Goal: Obtain resource: Download file/media

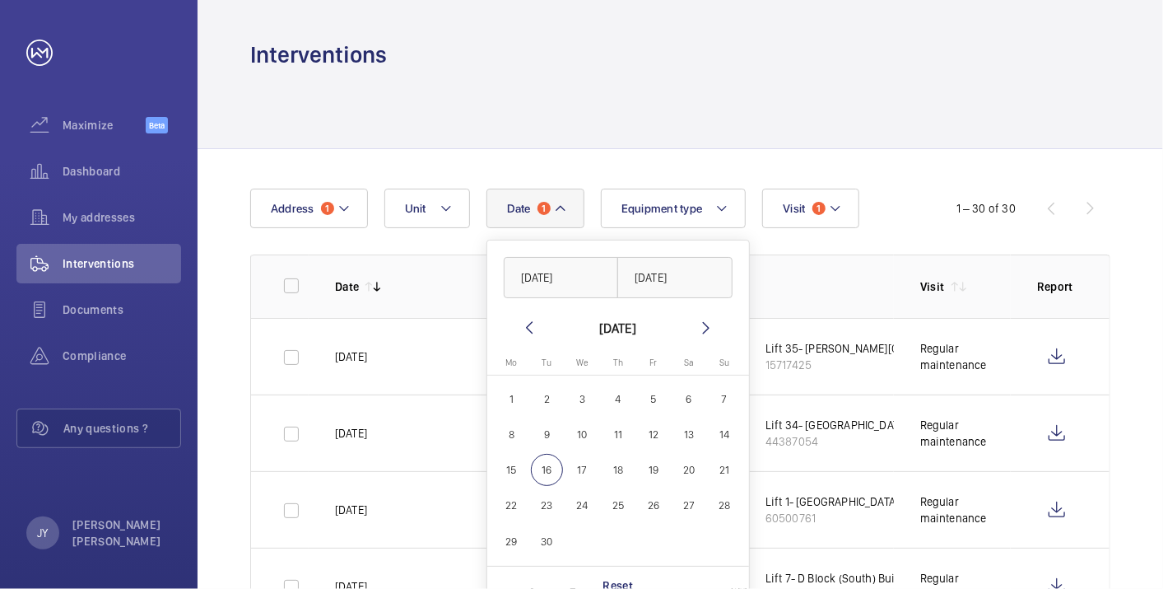
click at [533, 322] on mat-icon at bounding box center [529, 328] width 20 height 20
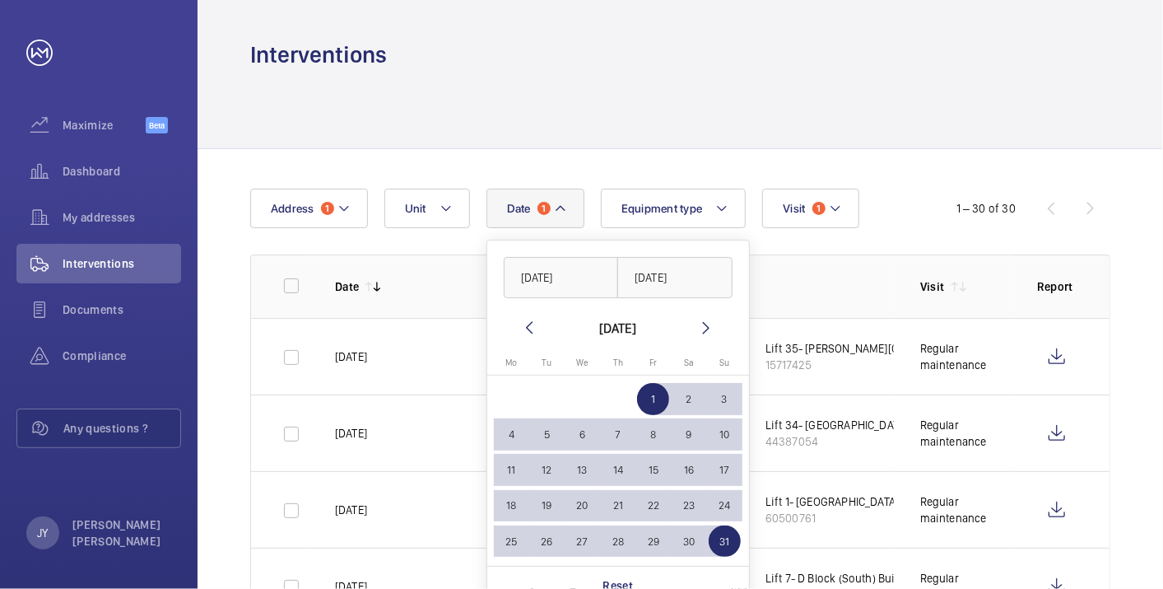
click at [533, 322] on mat-icon at bounding box center [529, 328] width 20 height 20
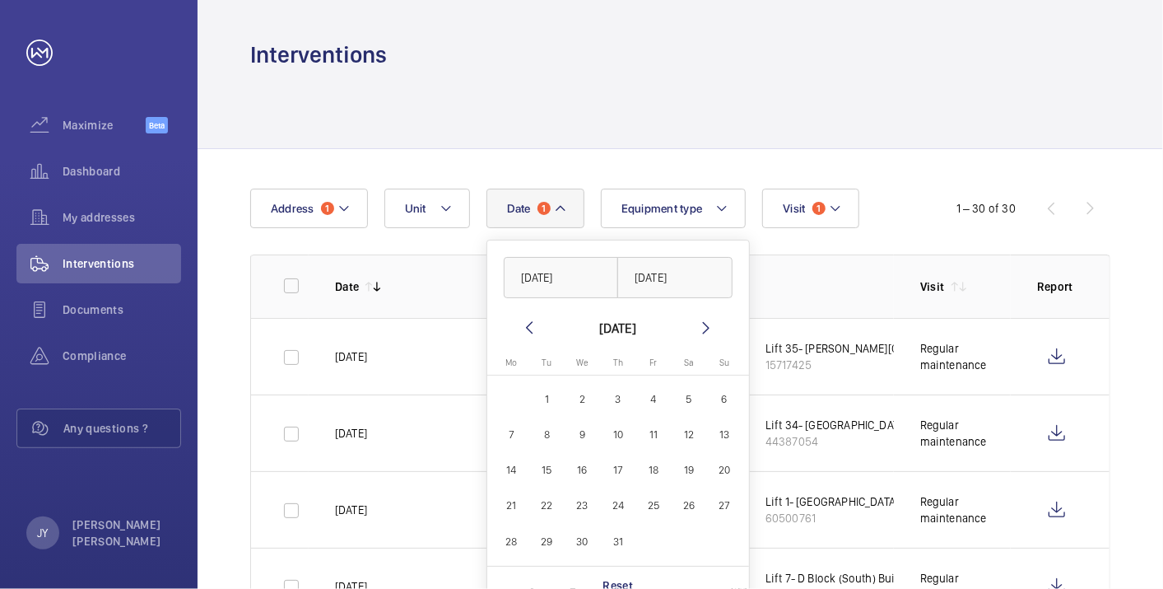
click at [533, 322] on mat-icon at bounding box center [529, 328] width 20 height 20
click at [731, 398] on span "1" at bounding box center [725, 399] width 32 height 32
type input "[DATE]"
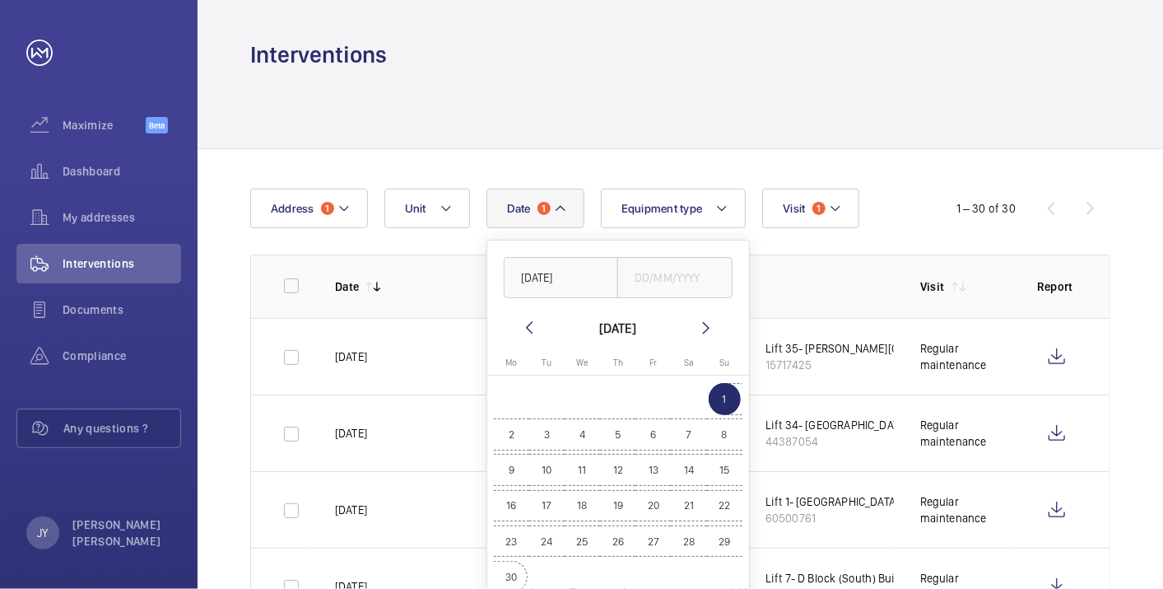
click at [516, 570] on span "30" at bounding box center [512, 577] width 32 height 32
type input "[DATE]"
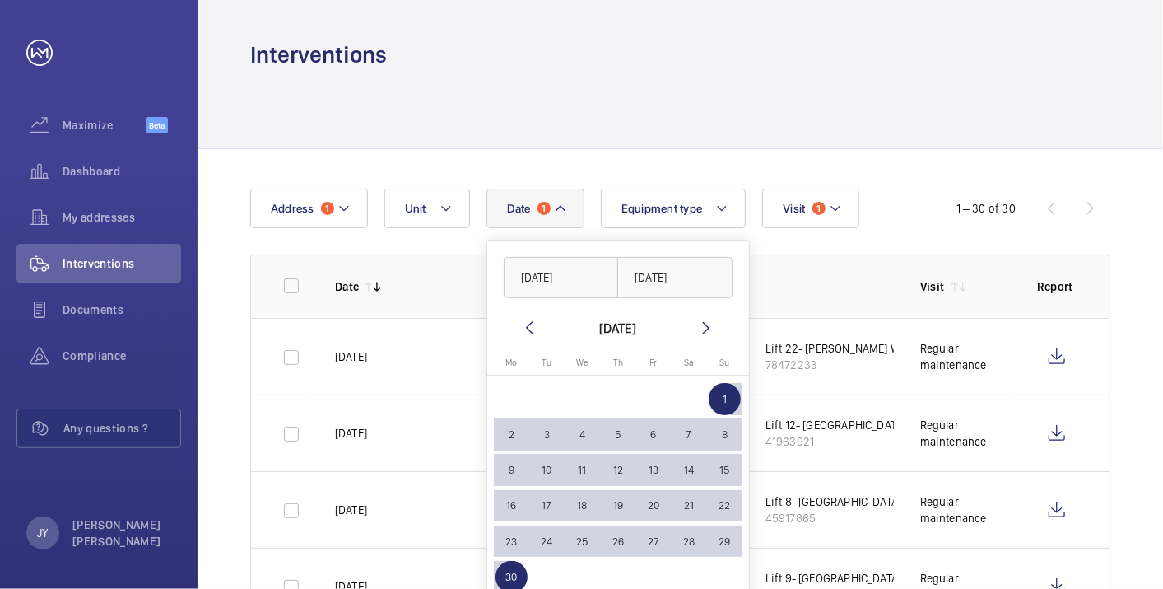
click at [574, 214] on button "Date 1" at bounding box center [535, 208] width 98 height 40
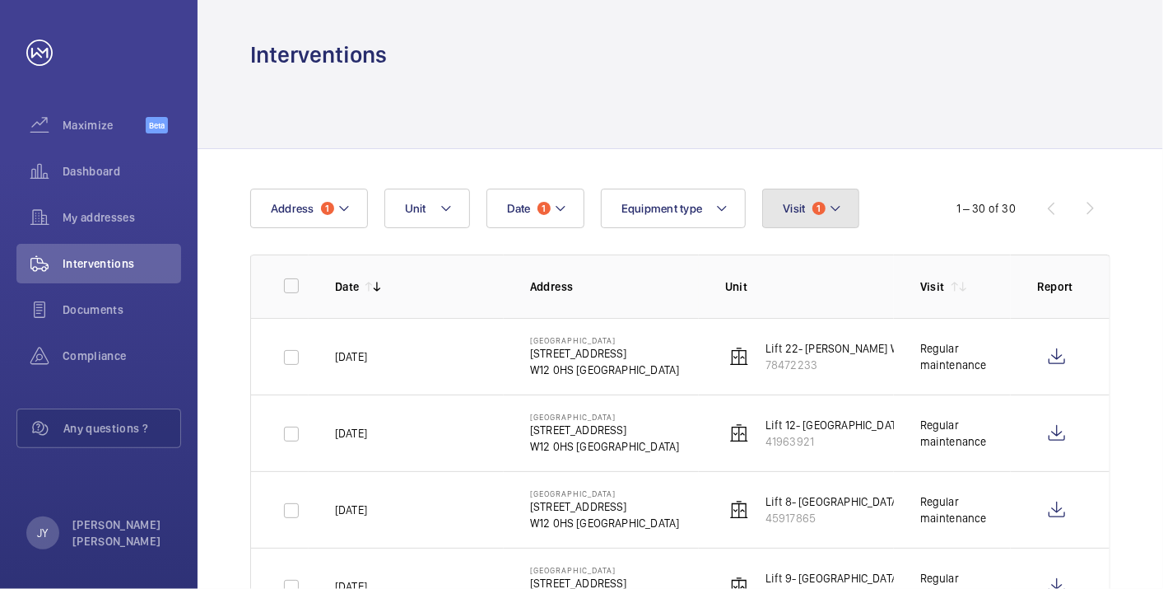
click at [792, 212] on span "Visit" at bounding box center [794, 208] width 22 height 13
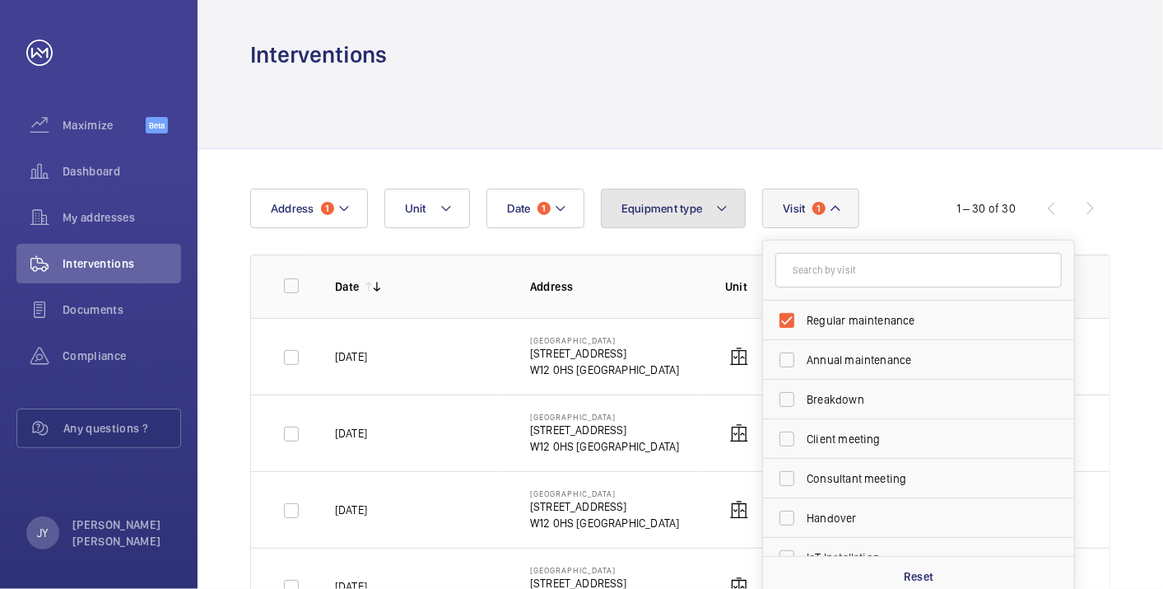
click at [646, 212] on span "Equipment type" at bounding box center [661, 208] width 81 height 13
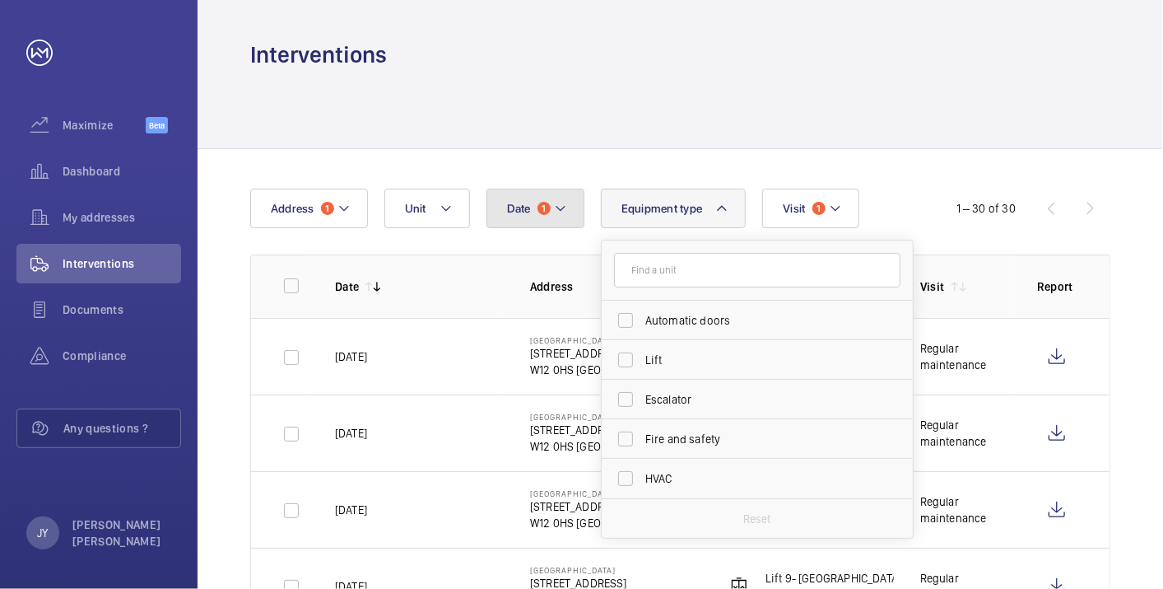
click at [569, 211] on button "Date 1" at bounding box center [535, 208] width 98 height 40
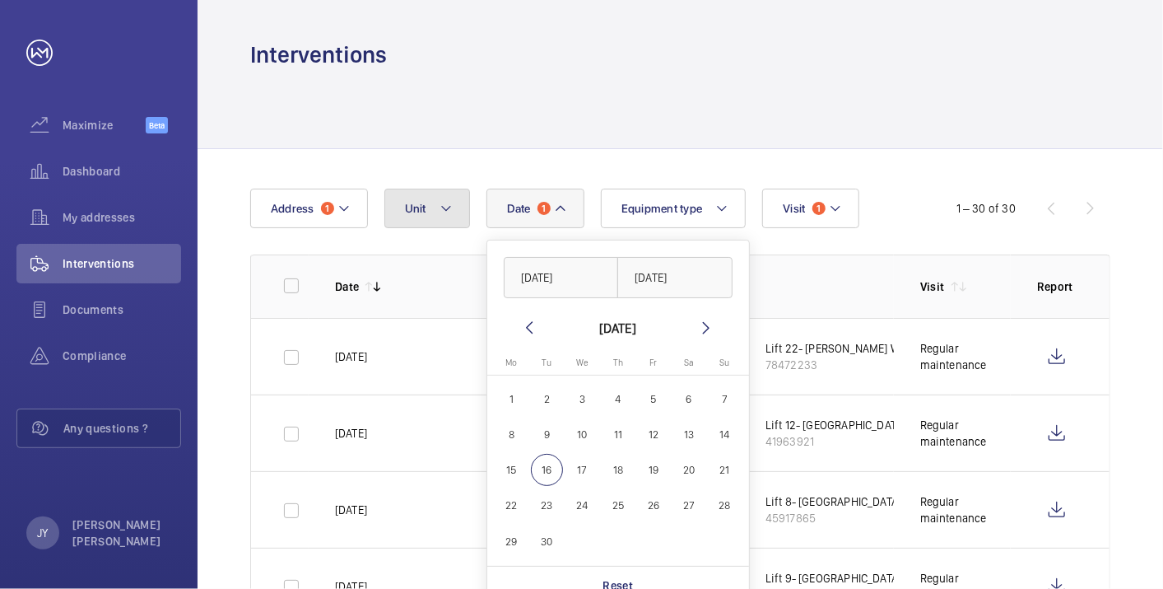
click at [431, 221] on button "Unit" at bounding box center [427, 208] width 86 height 40
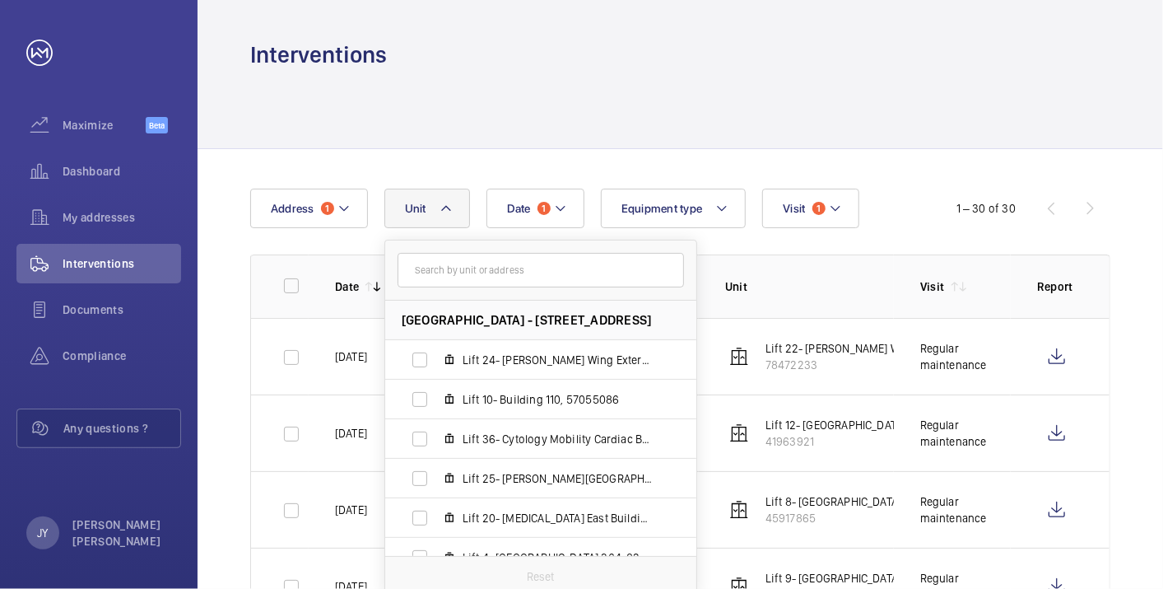
click at [430, 220] on button "Unit" at bounding box center [427, 208] width 86 height 40
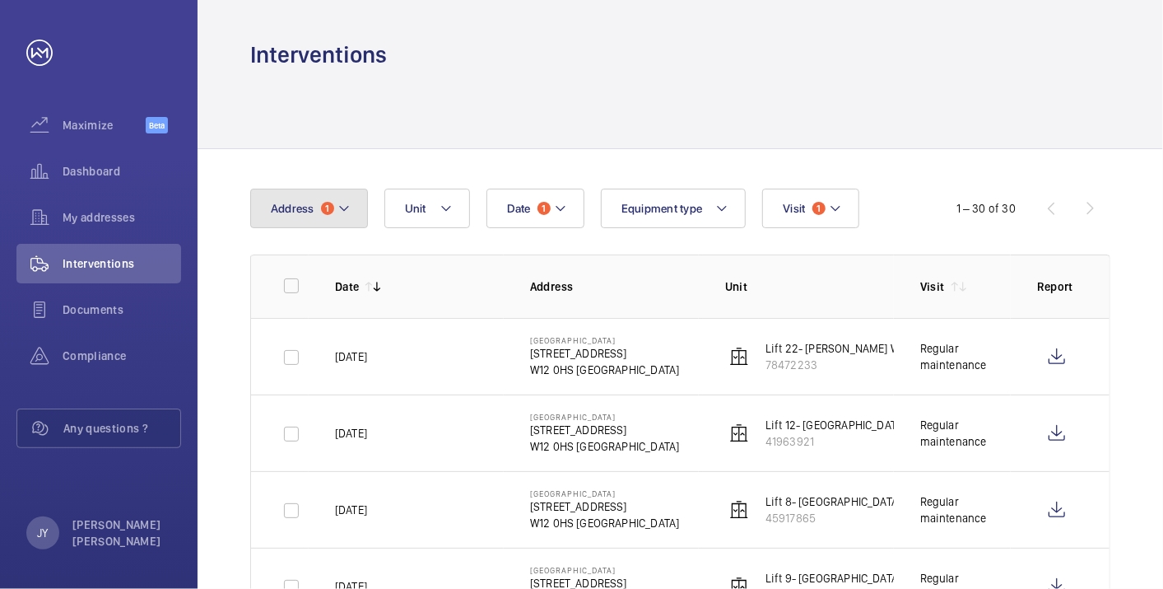
click at [315, 219] on button "Address 1" at bounding box center [309, 208] width 118 height 40
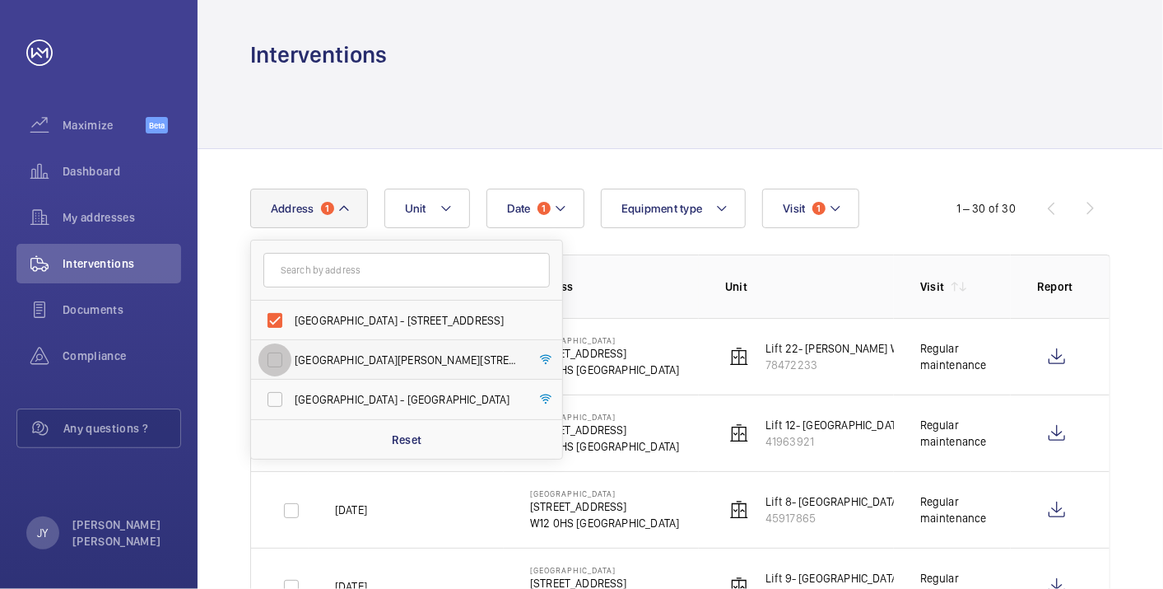
click at [276, 357] on input "[GEOGRAPHIC_DATA][PERSON_NAME][STREET_ADDRESS]" at bounding box center [274, 359] width 33 height 33
checkbox input "true"
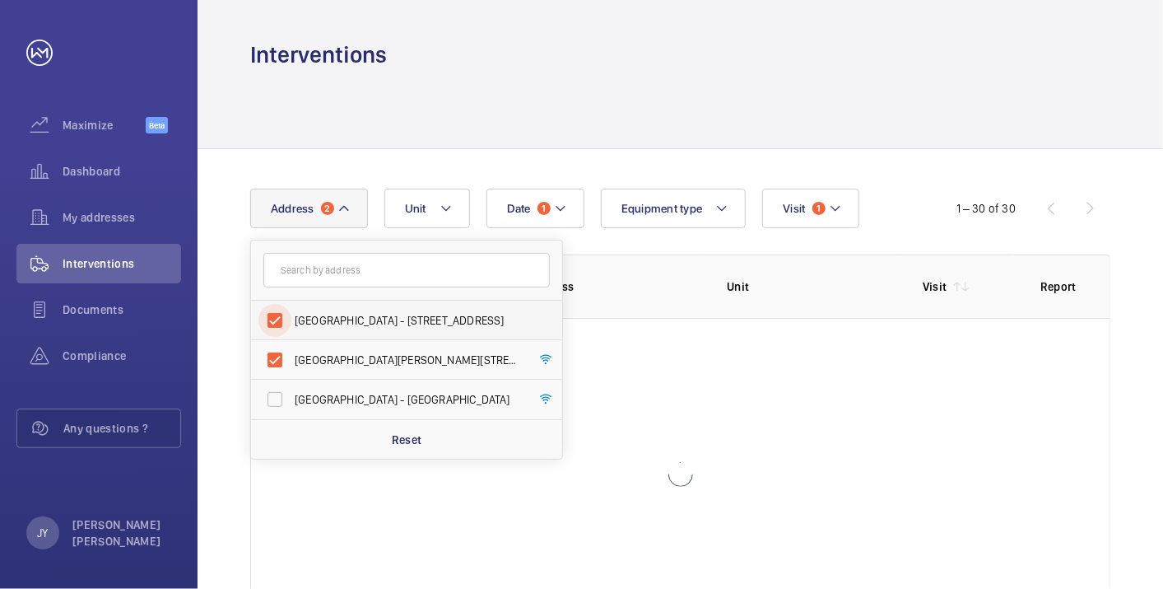
click at [287, 335] on input "[GEOGRAPHIC_DATA] - [STREET_ADDRESS]" at bounding box center [274, 320] width 33 height 33
checkbox input "false"
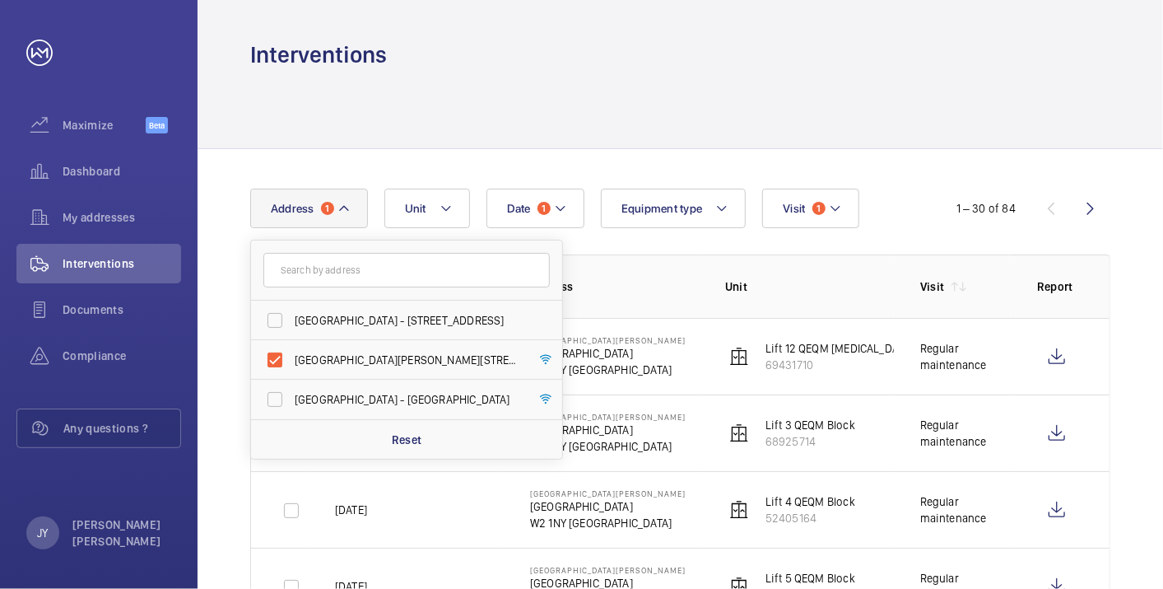
click at [533, 100] on div at bounding box center [680, 109] width 860 height 78
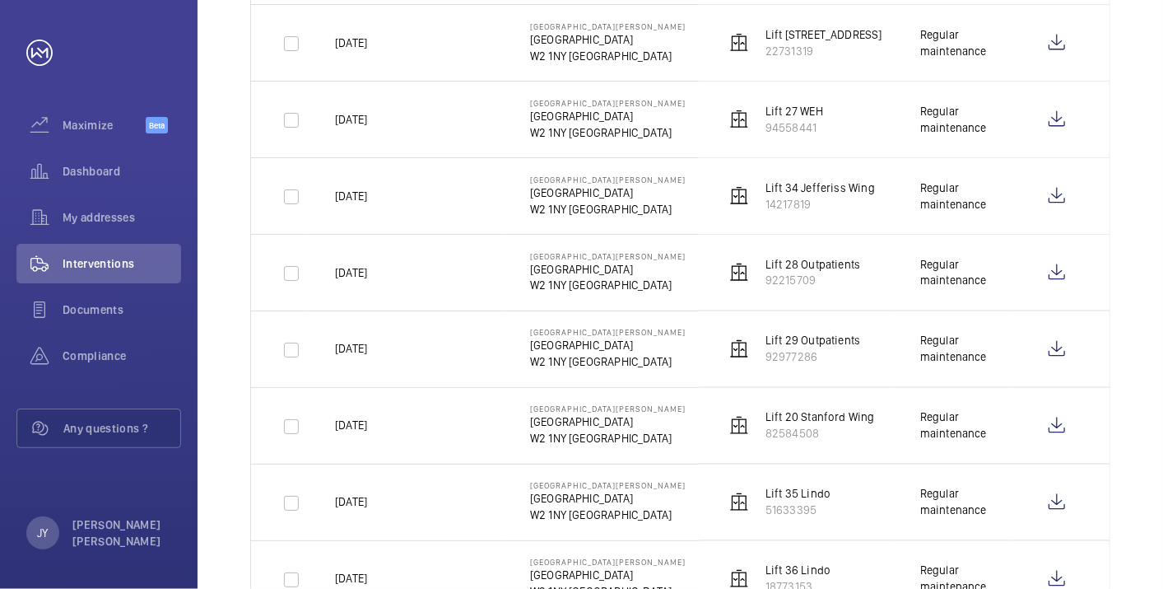
scroll to position [1554, 0]
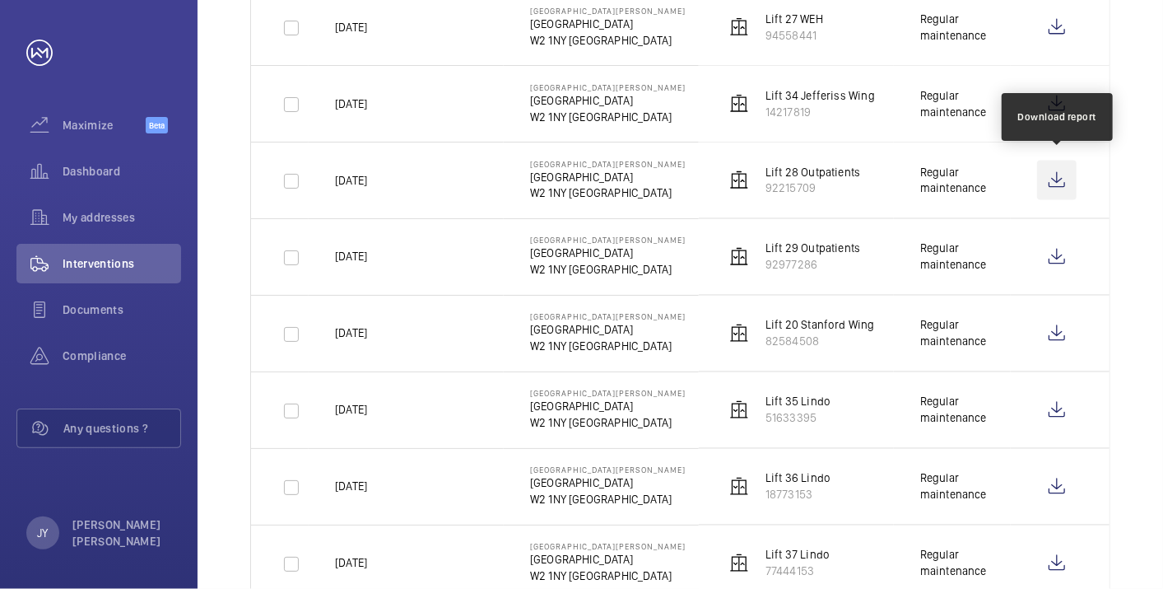
click at [1066, 172] on wm-front-icon-button at bounding box center [1057, 181] width 40 height 40
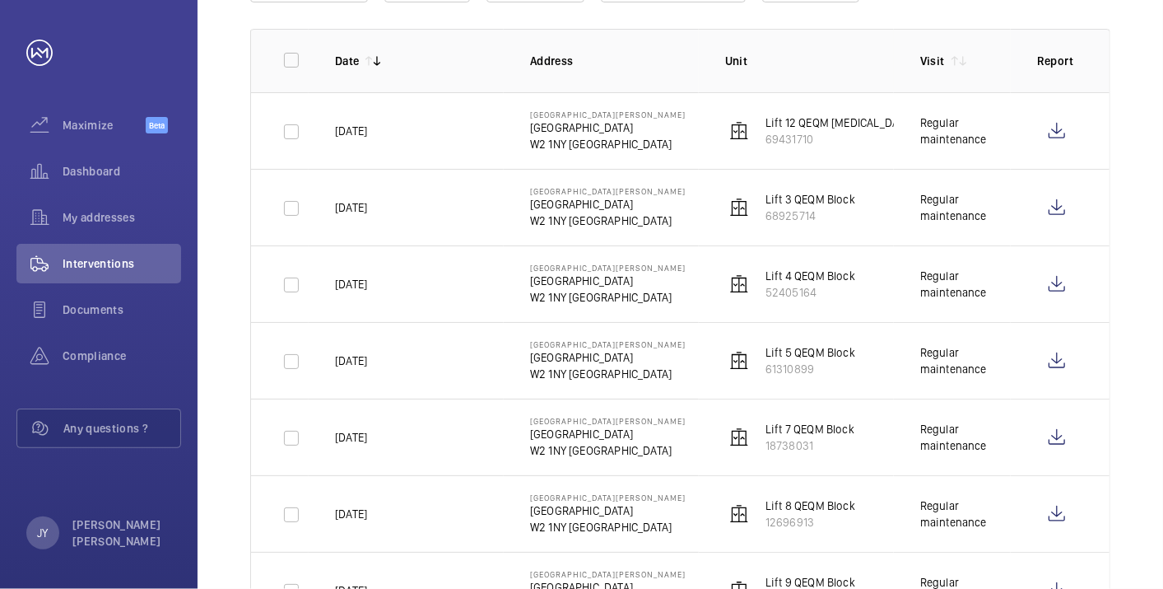
scroll to position [0, 0]
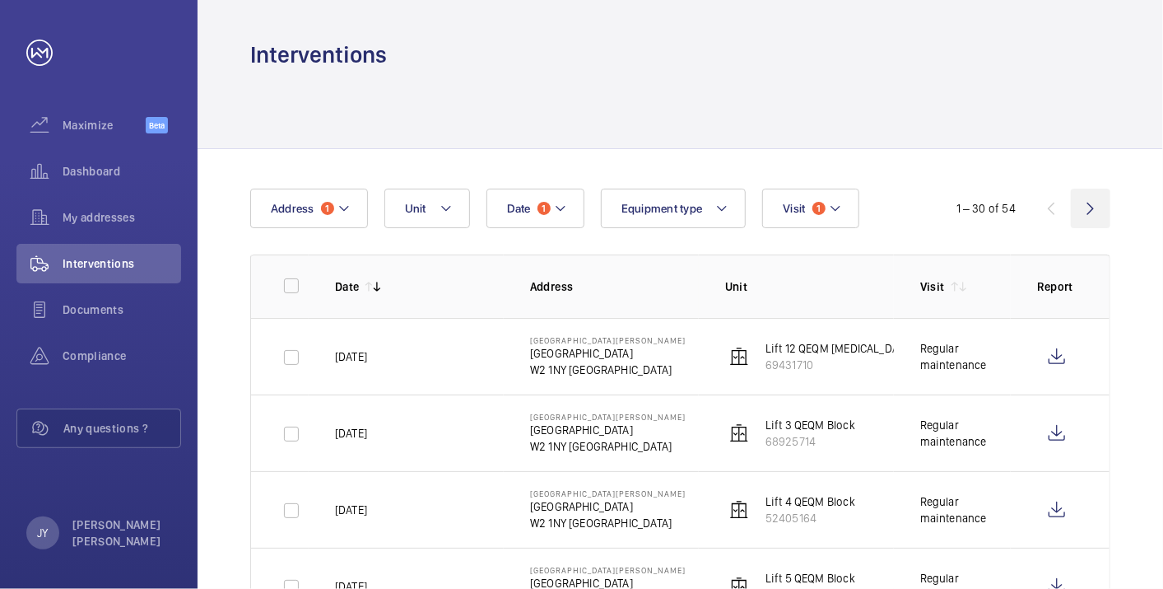
click at [1088, 203] on wm-front-icon-button at bounding box center [1091, 208] width 40 height 40
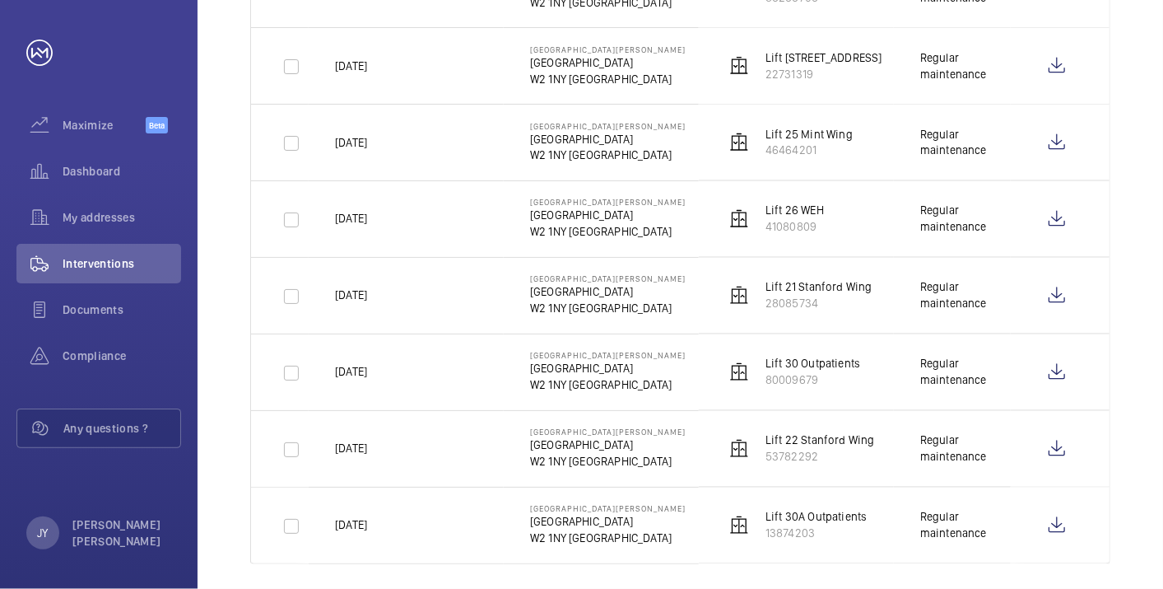
scroll to position [1597, 0]
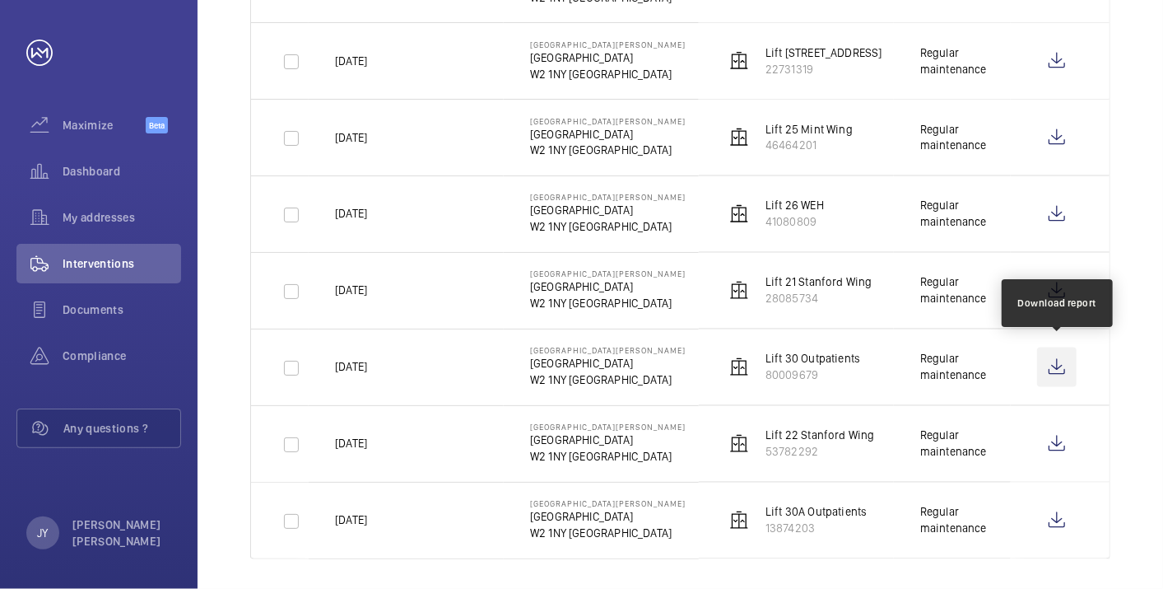
click at [1054, 355] on wm-front-icon-button at bounding box center [1057, 367] width 40 height 40
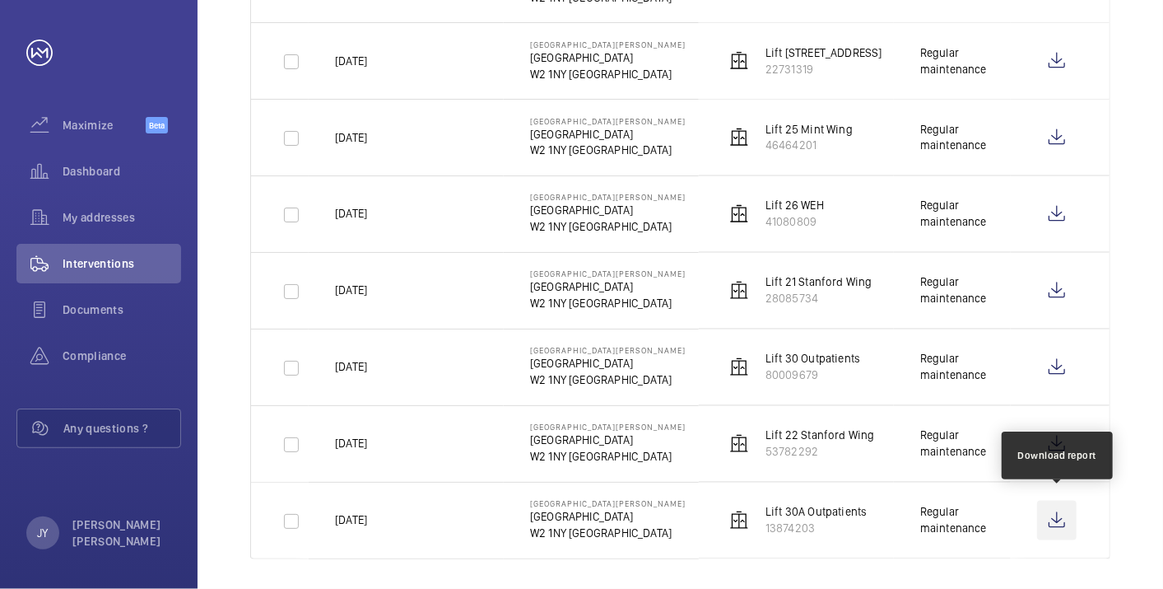
click at [1063, 511] on wm-front-icon-button at bounding box center [1057, 520] width 40 height 40
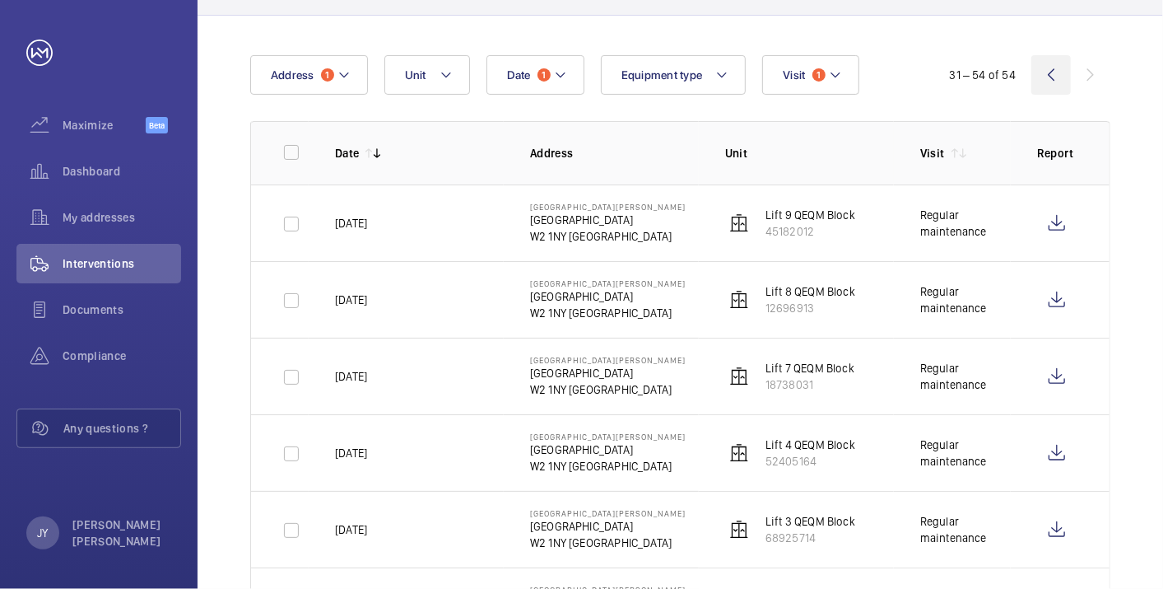
click at [1062, 66] on wm-front-icon-button at bounding box center [1051, 75] width 40 height 40
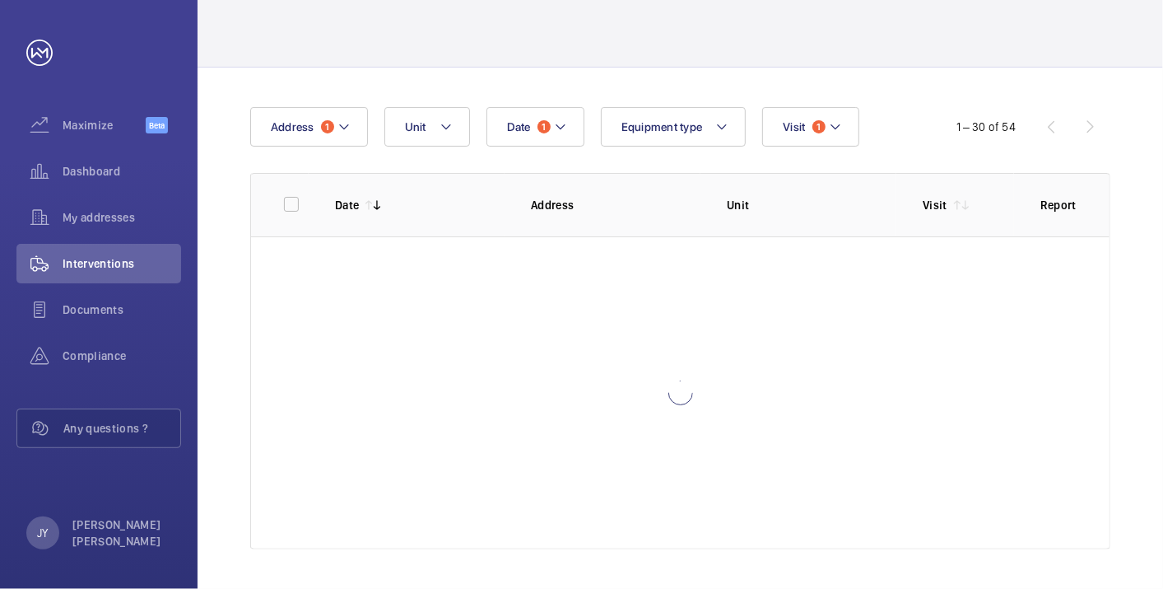
scroll to position [81, 0]
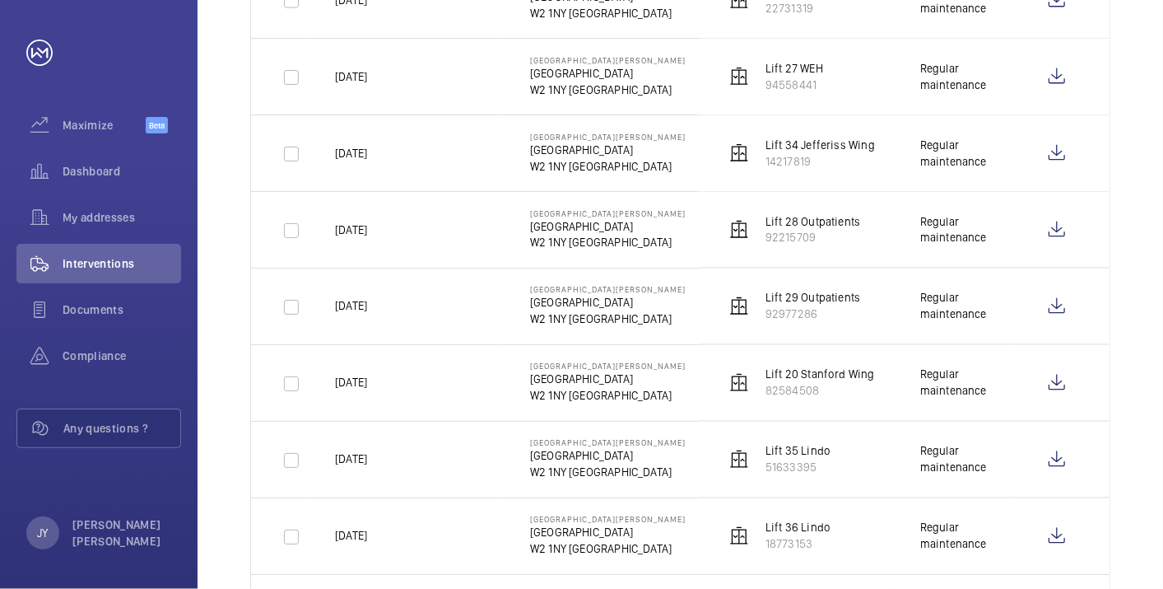
scroll to position [1505, 0]
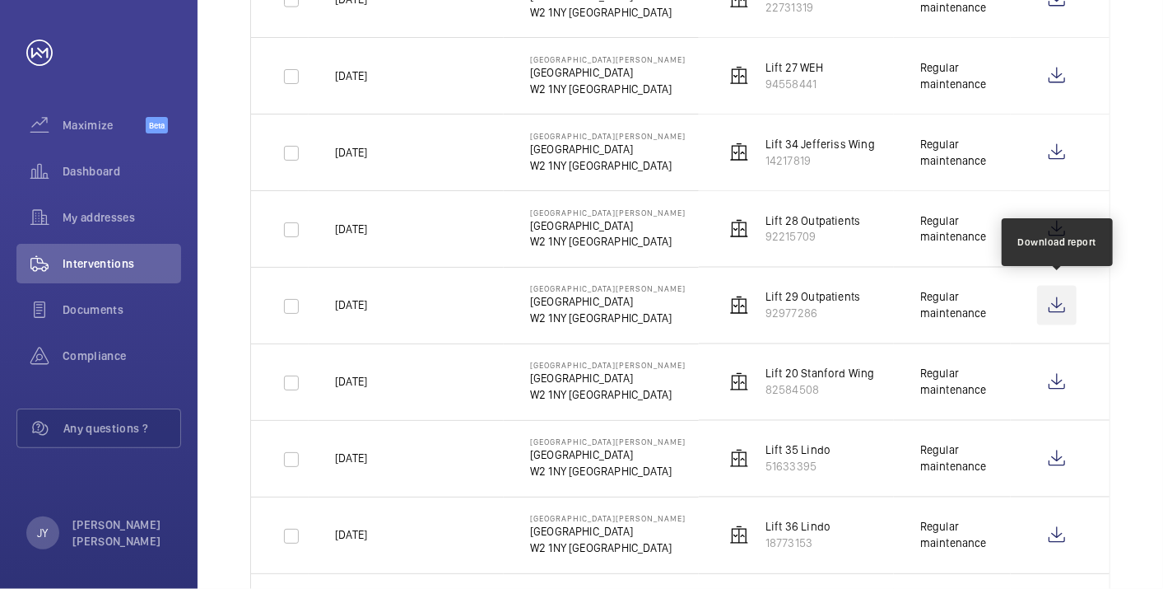
click at [1052, 292] on wm-front-icon-button at bounding box center [1057, 306] width 40 height 40
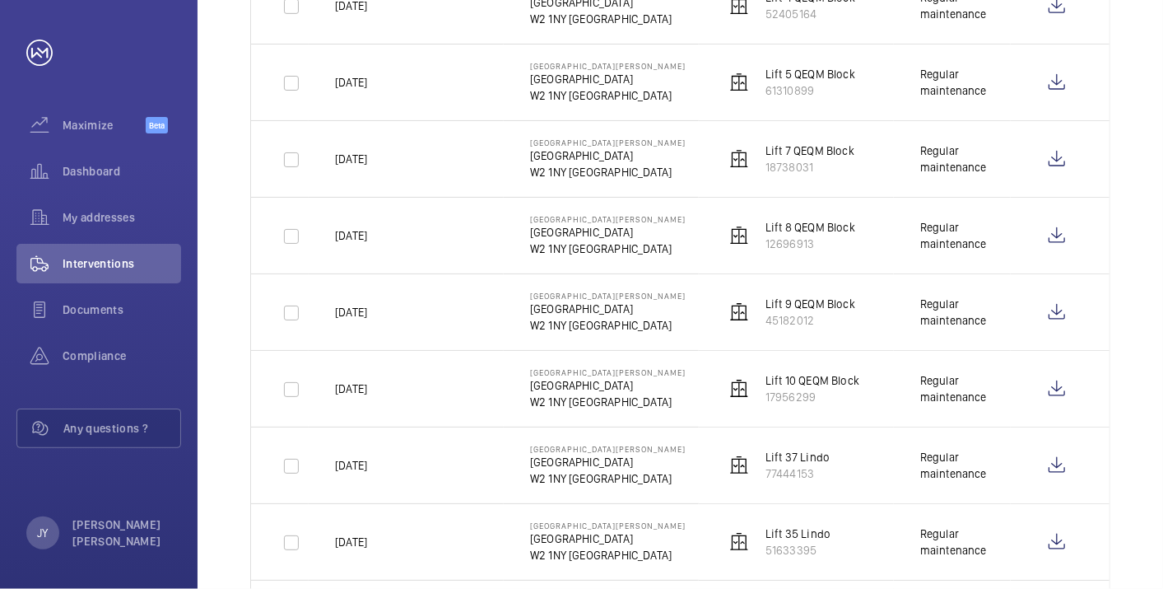
scroll to position [500, 0]
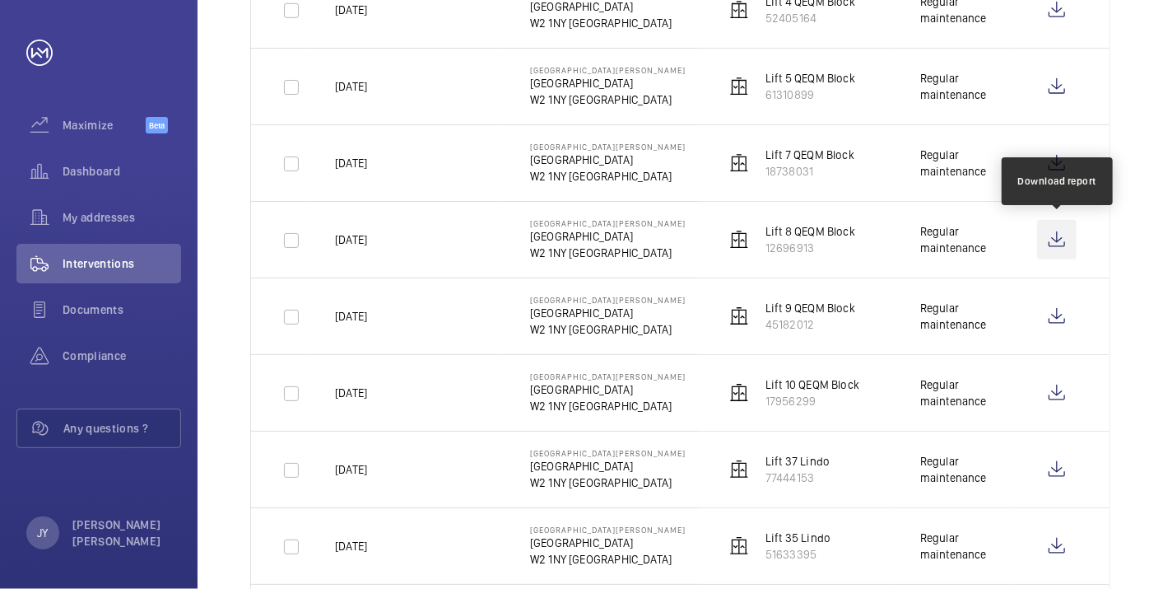
click at [1058, 240] on wm-front-icon-button at bounding box center [1057, 240] width 40 height 40
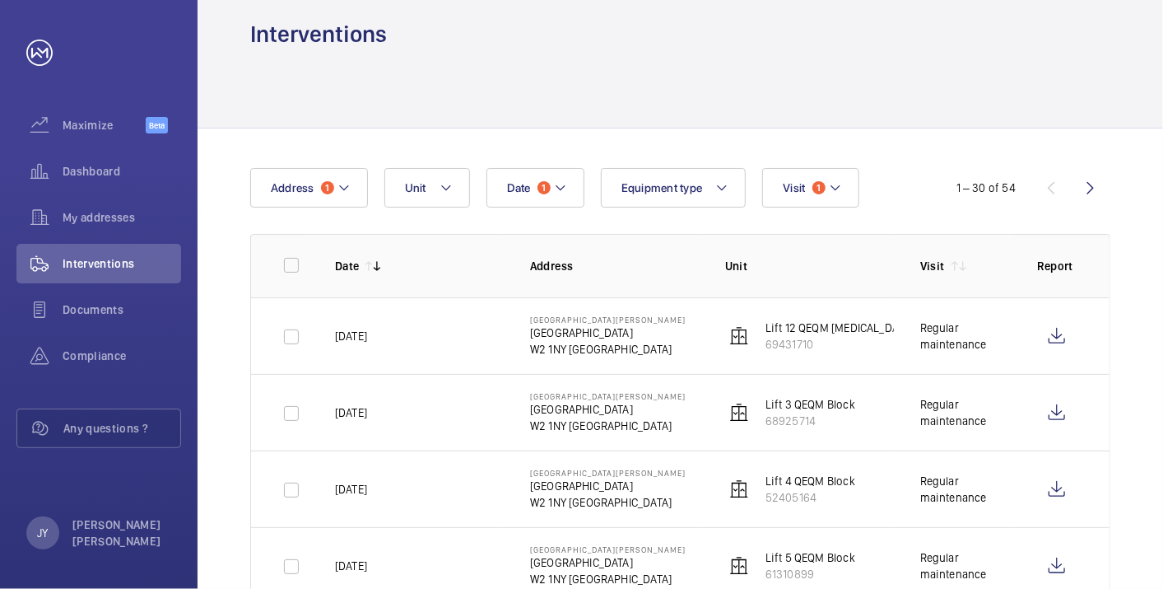
scroll to position [0, 0]
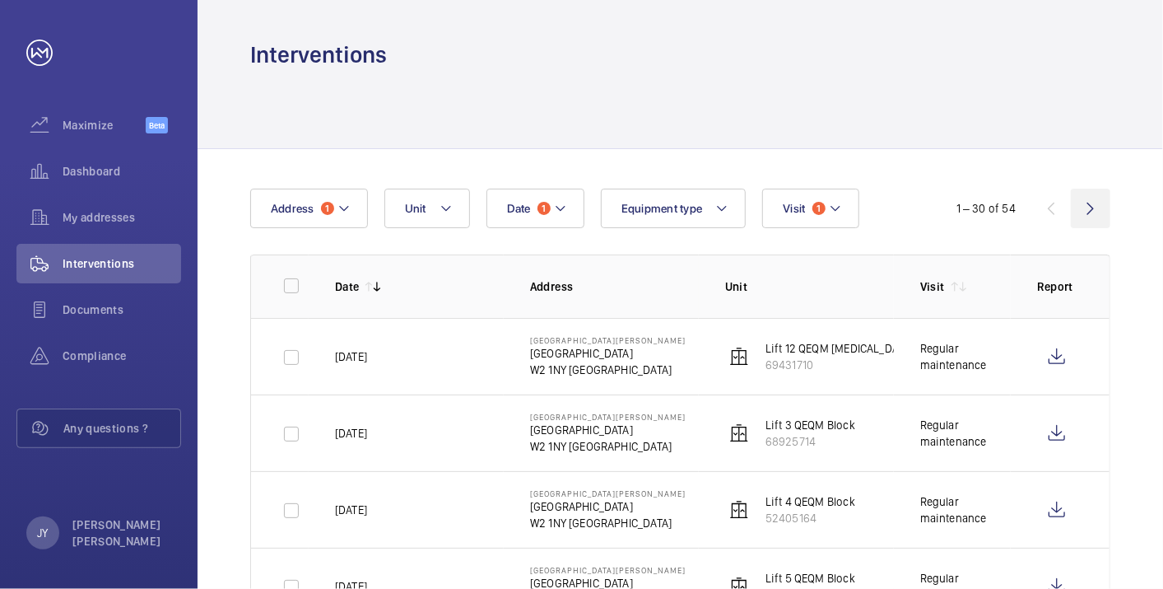
click at [1087, 209] on wm-front-icon-button at bounding box center [1091, 208] width 40 height 40
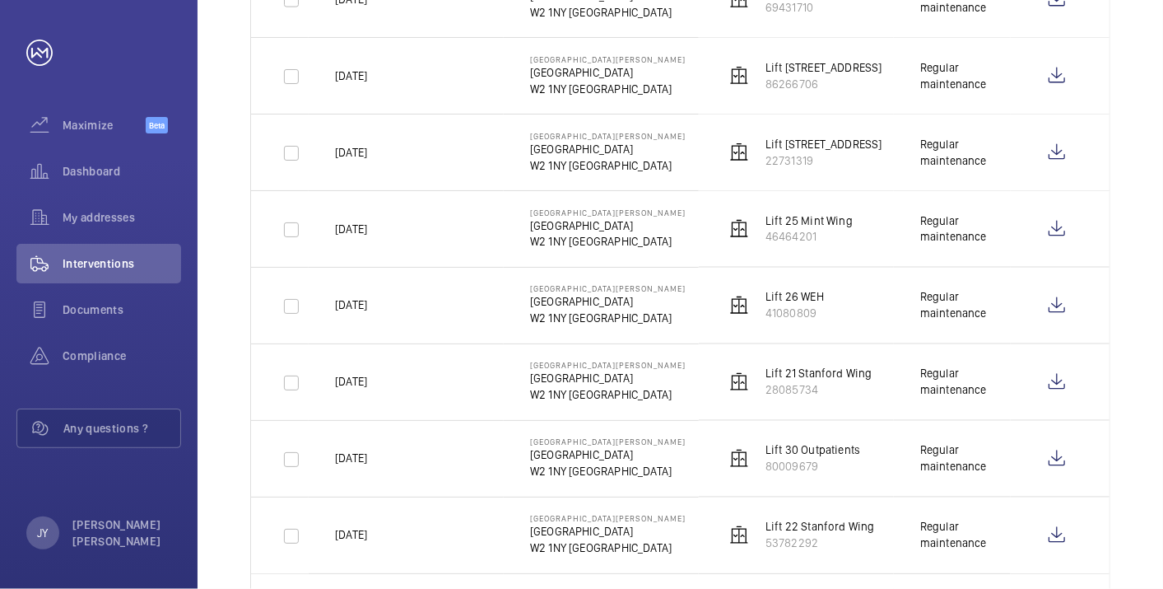
scroll to position [1414, 0]
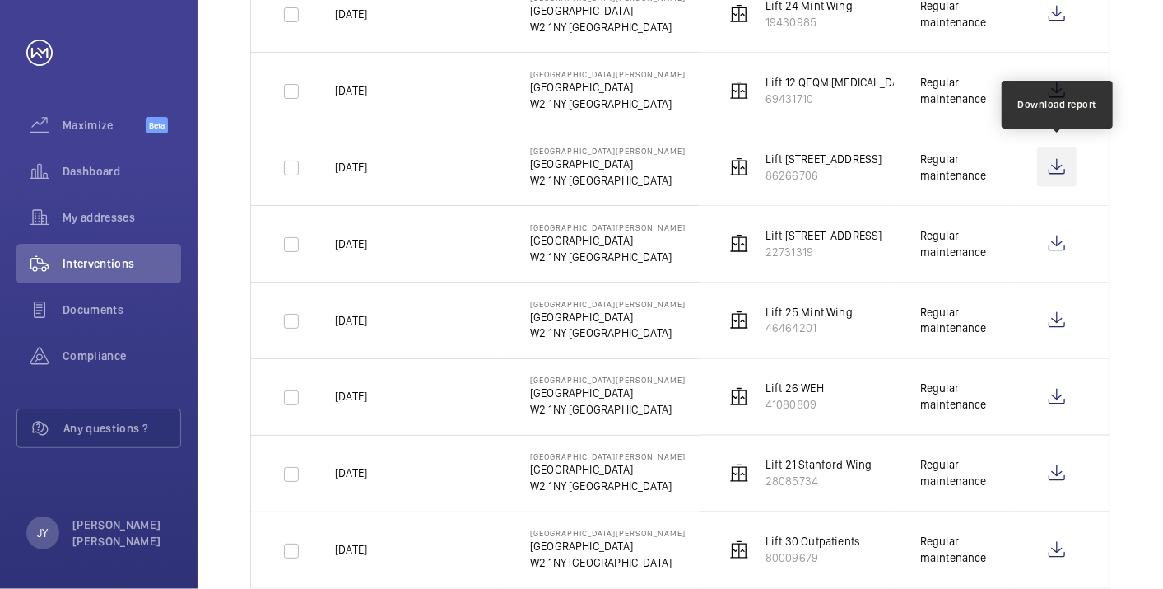
click at [1055, 165] on wm-front-icon-button at bounding box center [1057, 167] width 40 height 40
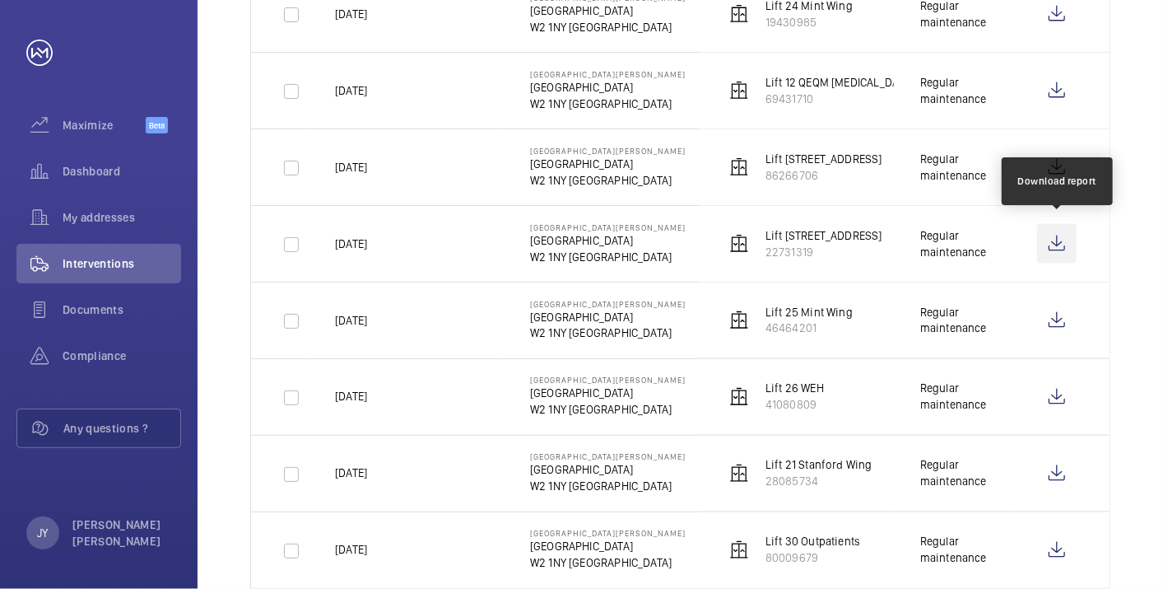
click at [1061, 237] on wm-front-icon-button at bounding box center [1057, 244] width 40 height 40
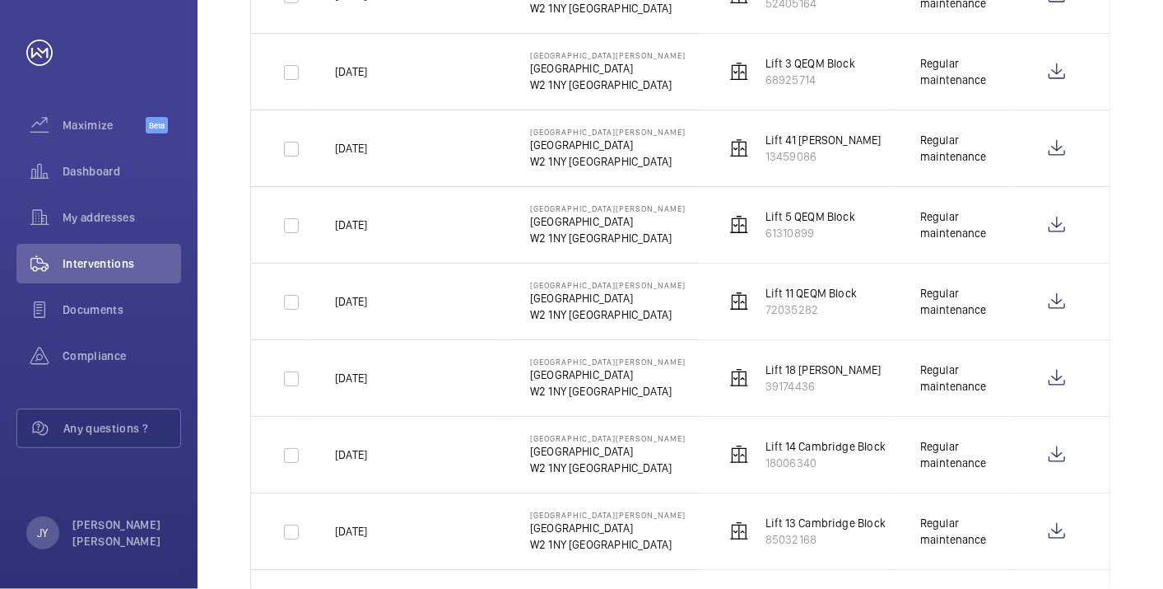
scroll to position [133, 0]
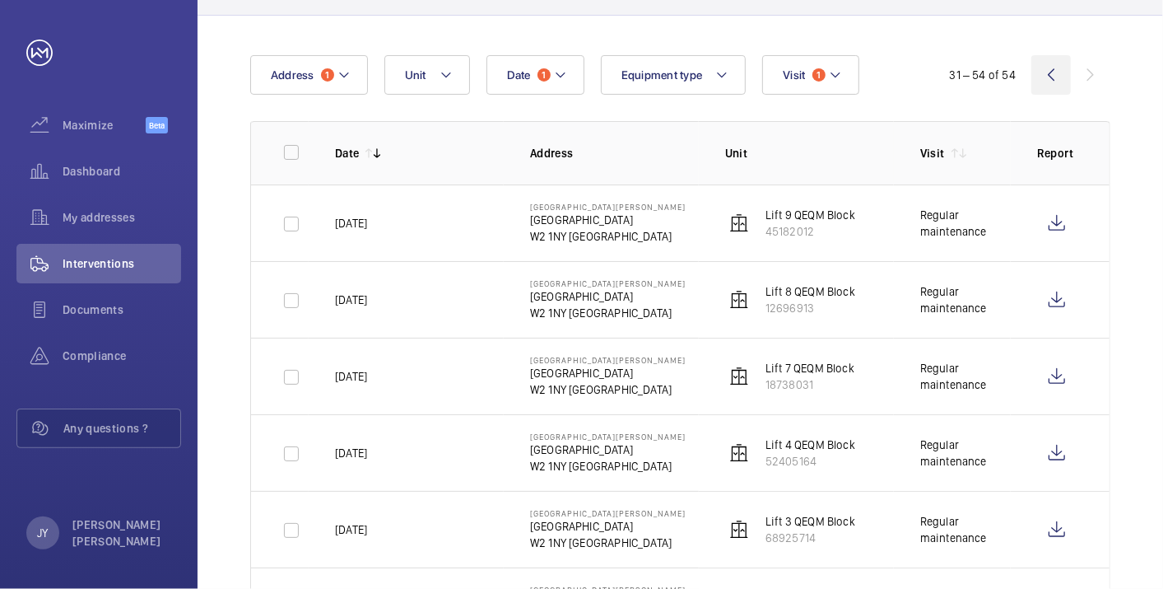
click at [1039, 66] on wm-front-icon-button at bounding box center [1051, 75] width 40 height 40
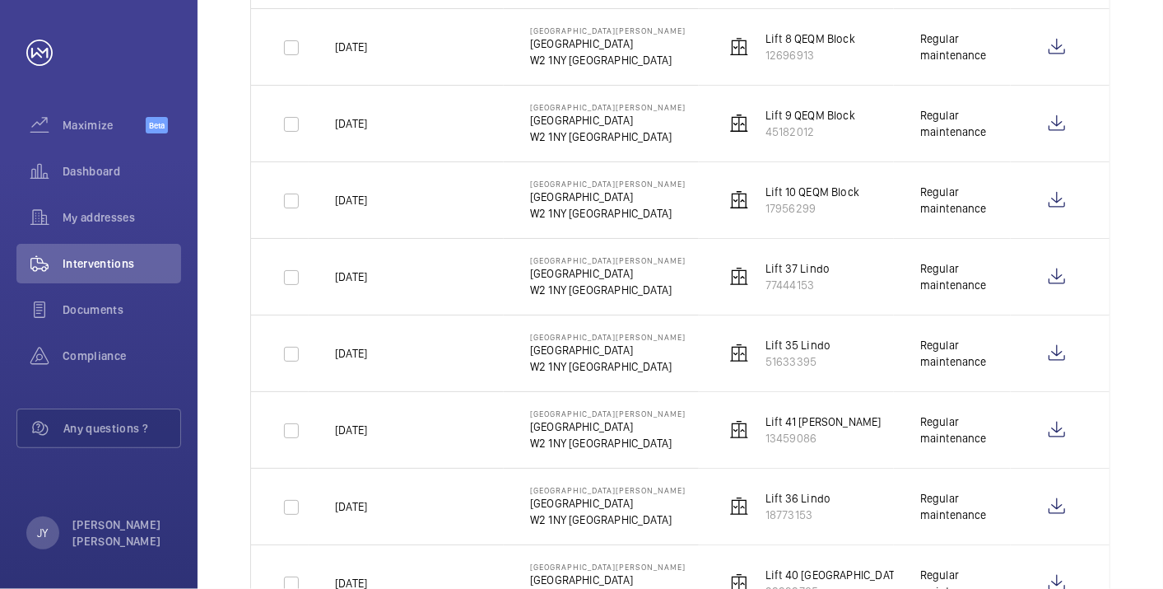
scroll to position [682, 0]
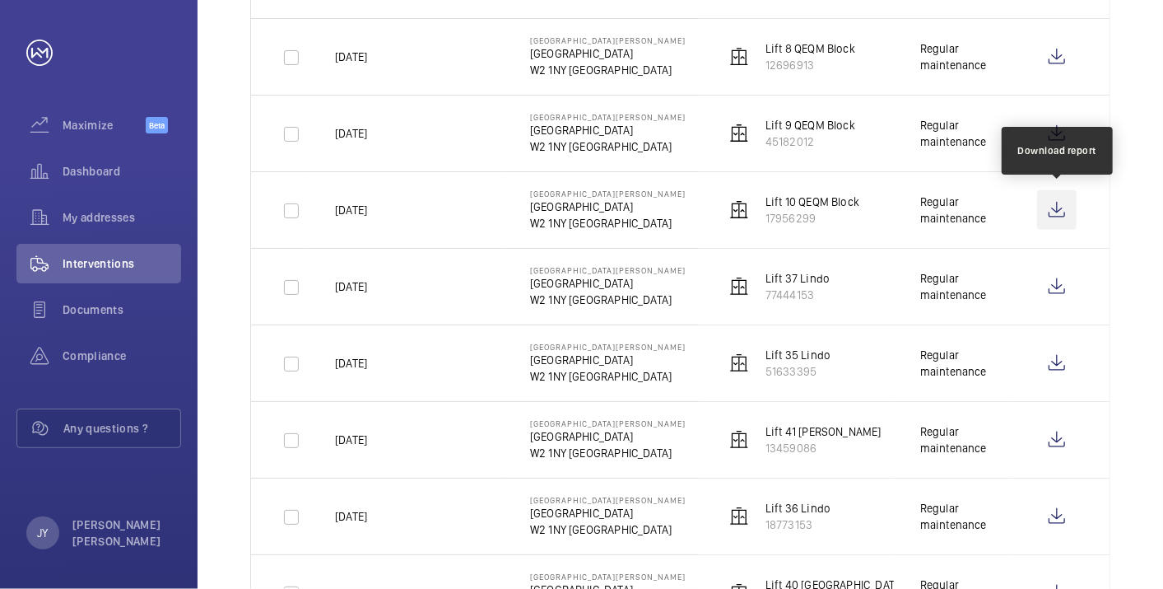
click at [1051, 204] on wm-front-icon-button at bounding box center [1057, 210] width 40 height 40
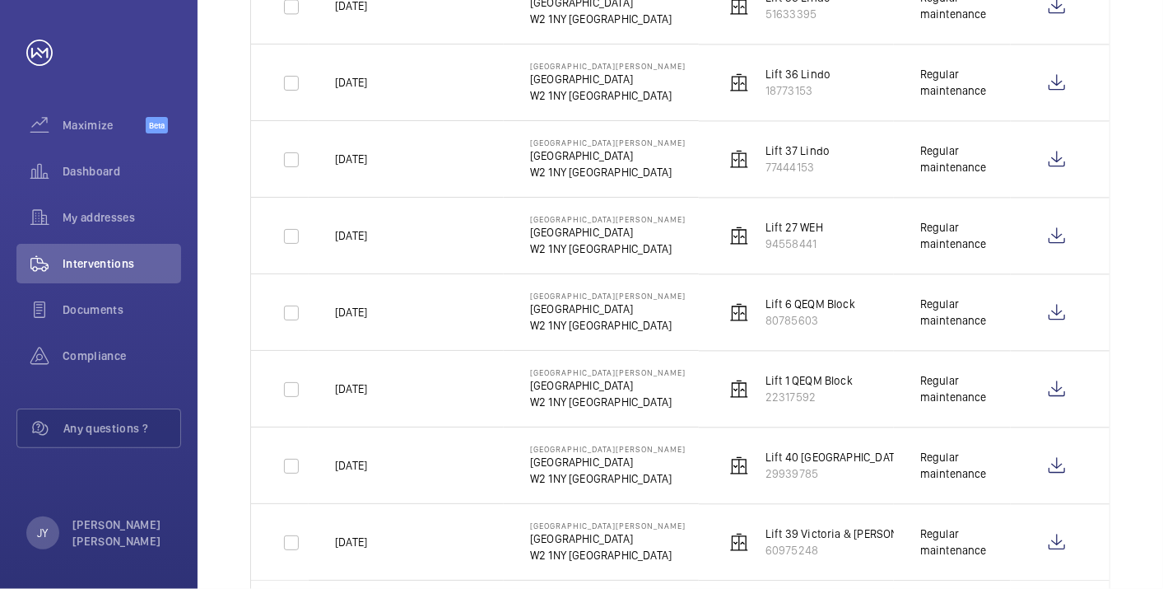
scroll to position [2055, 0]
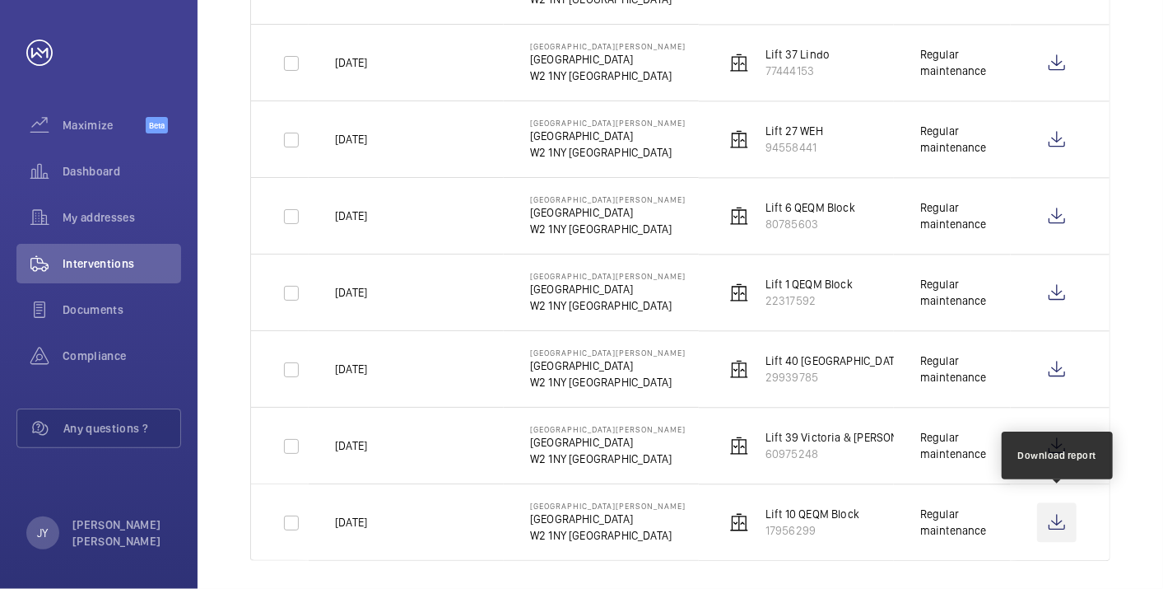
click at [1051, 510] on wm-front-icon-button at bounding box center [1057, 522] width 40 height 40
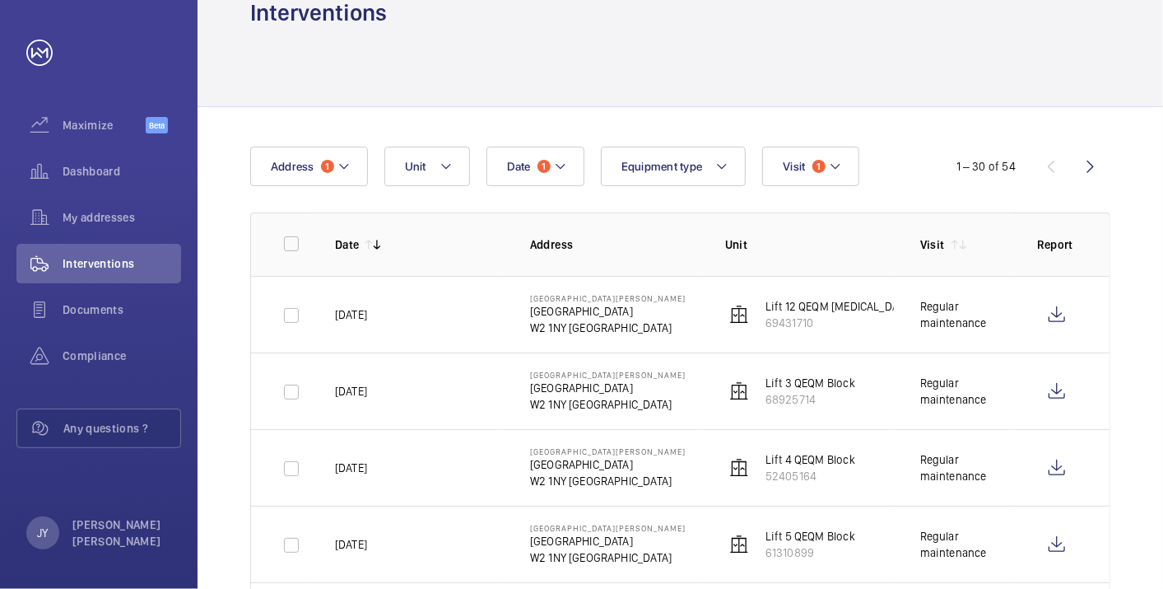
scroll to position [0, 0]
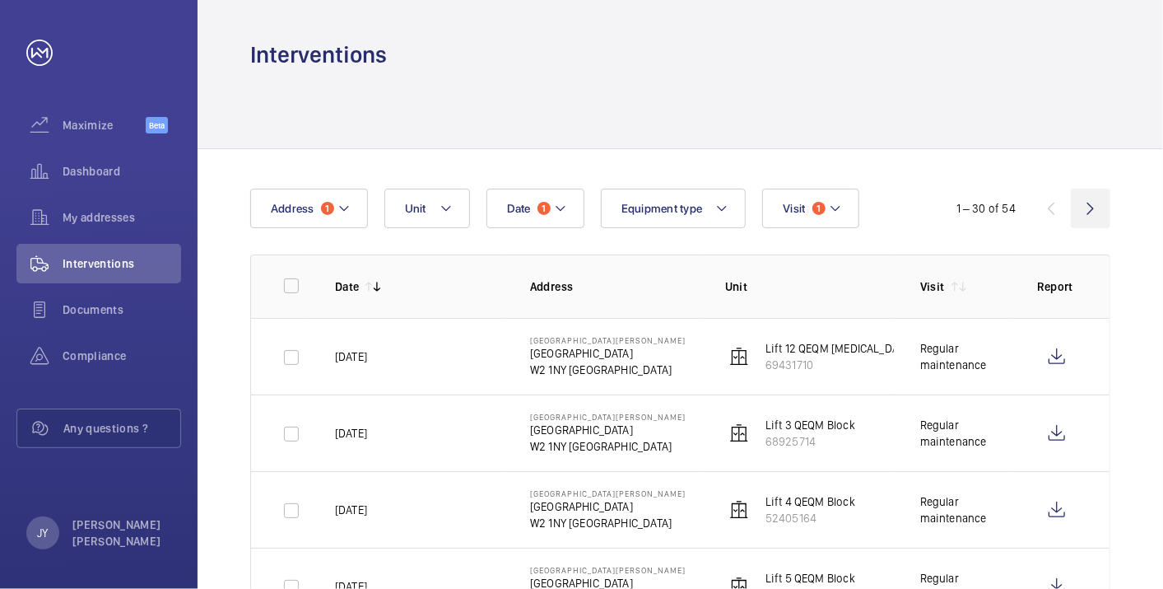
click at [1091, 190] on wm-front-icon-button at bounding box center [1091, 208] width 40 height 40
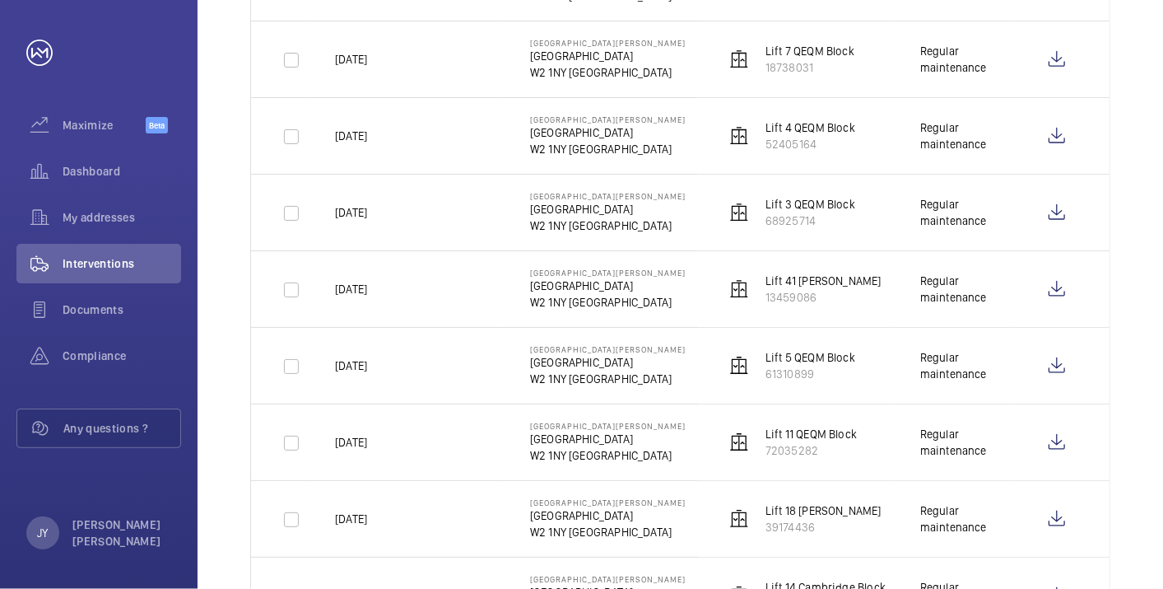
scroll to position [548, 0]
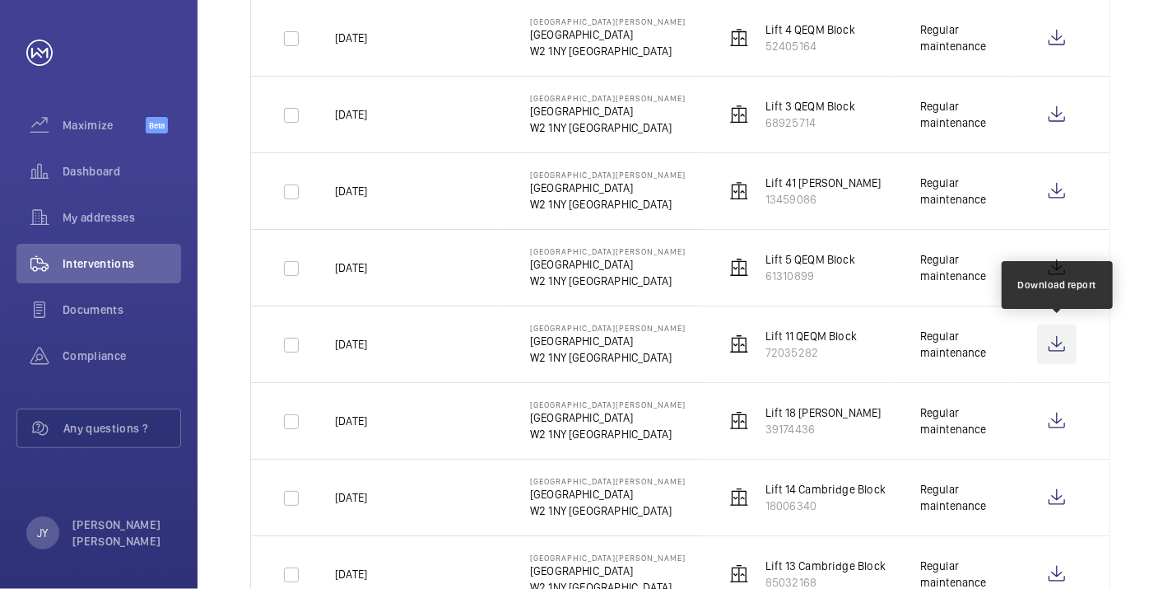
click at [1054, 345] on wm-front-icon-button at bounding box center [1057, 344] width 40 height 40
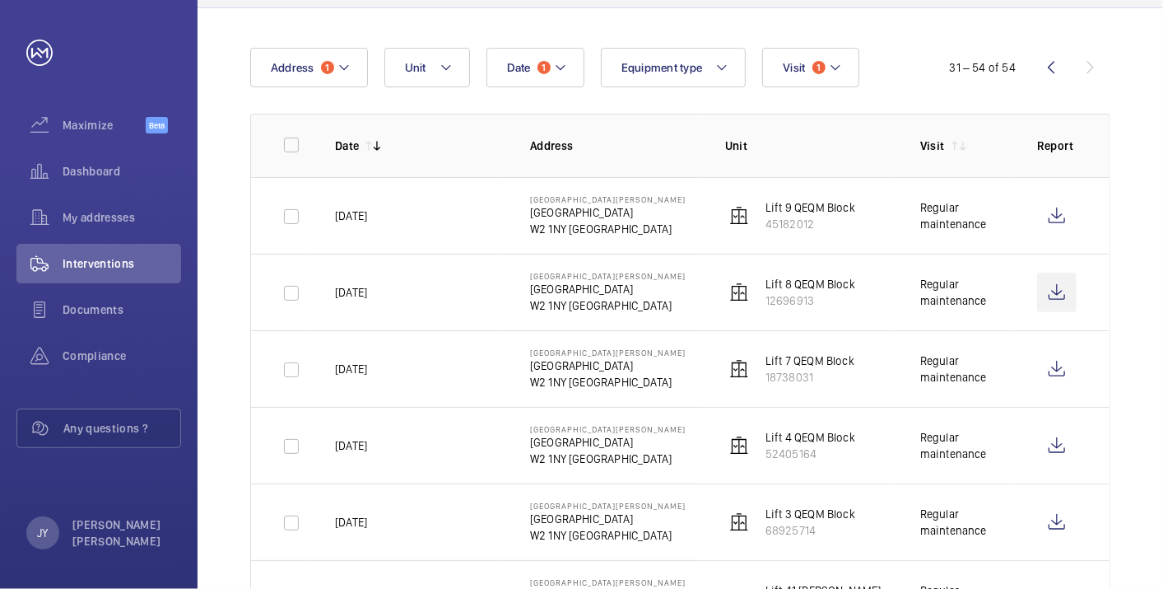
scroll to position [133, 0]
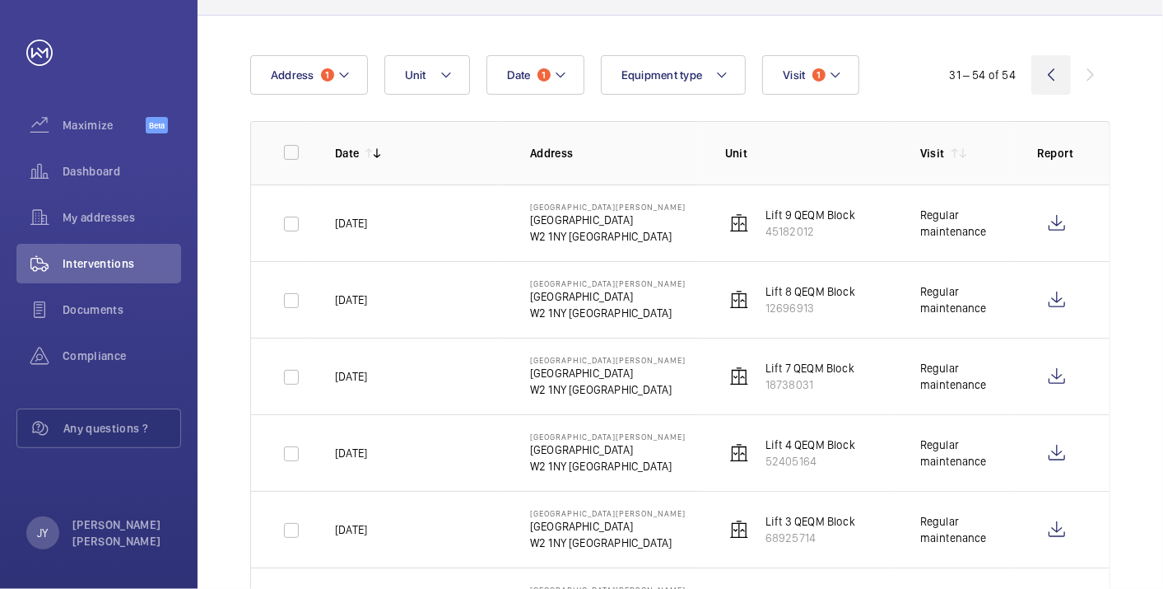
click at [1035, 77] on wm-front-icon-button at bounding box center [1051, 75] width 40 height 40
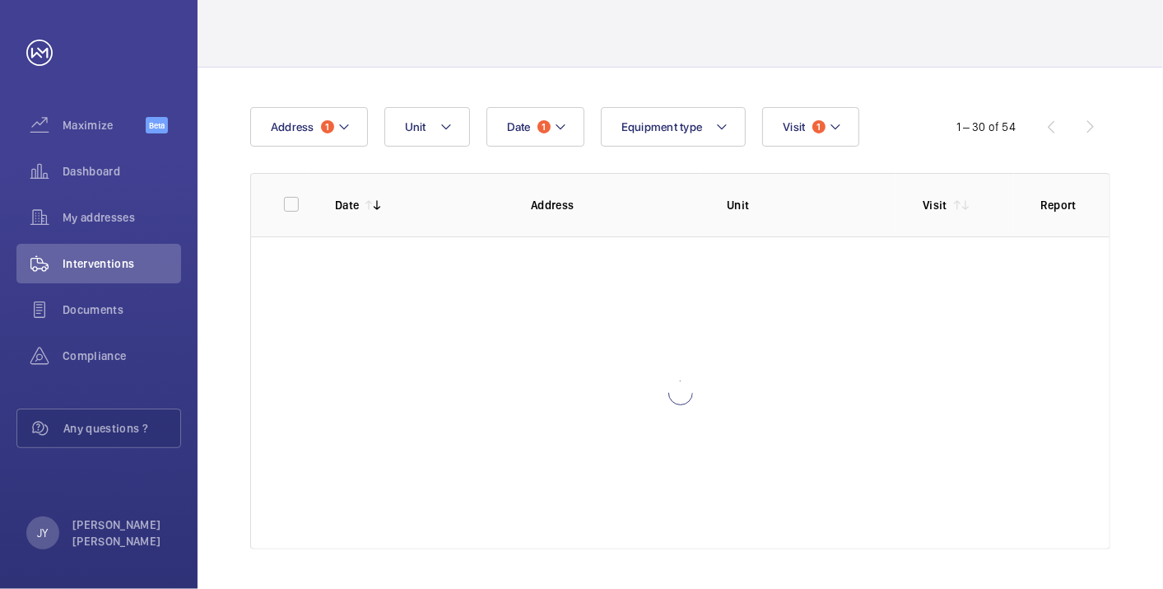
scroll to position [81, 0]
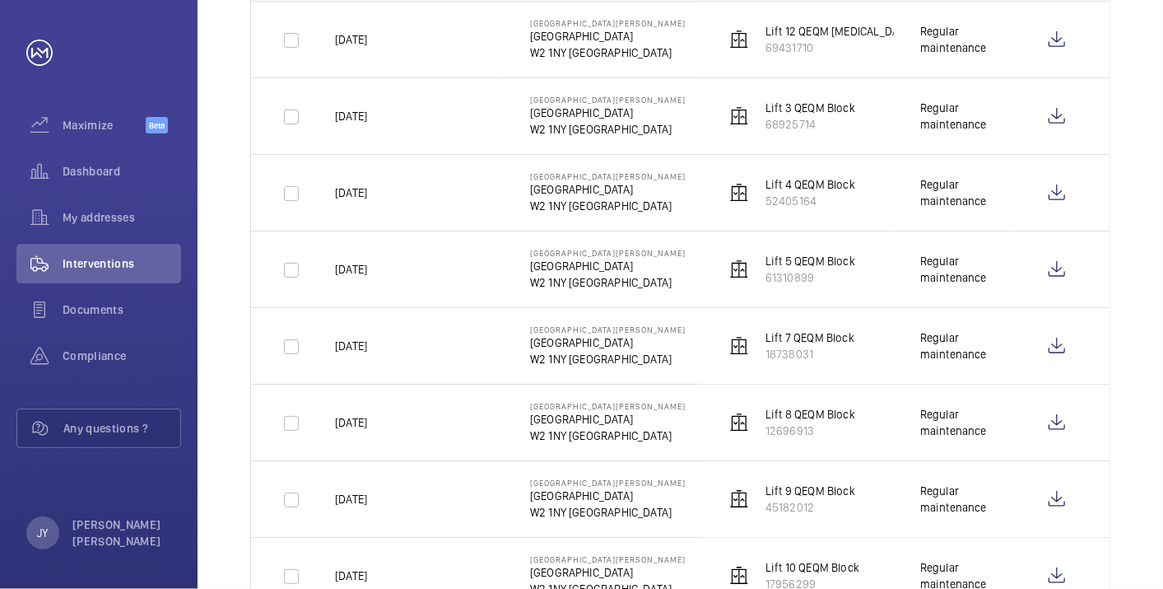
scroll to position [133, 0]
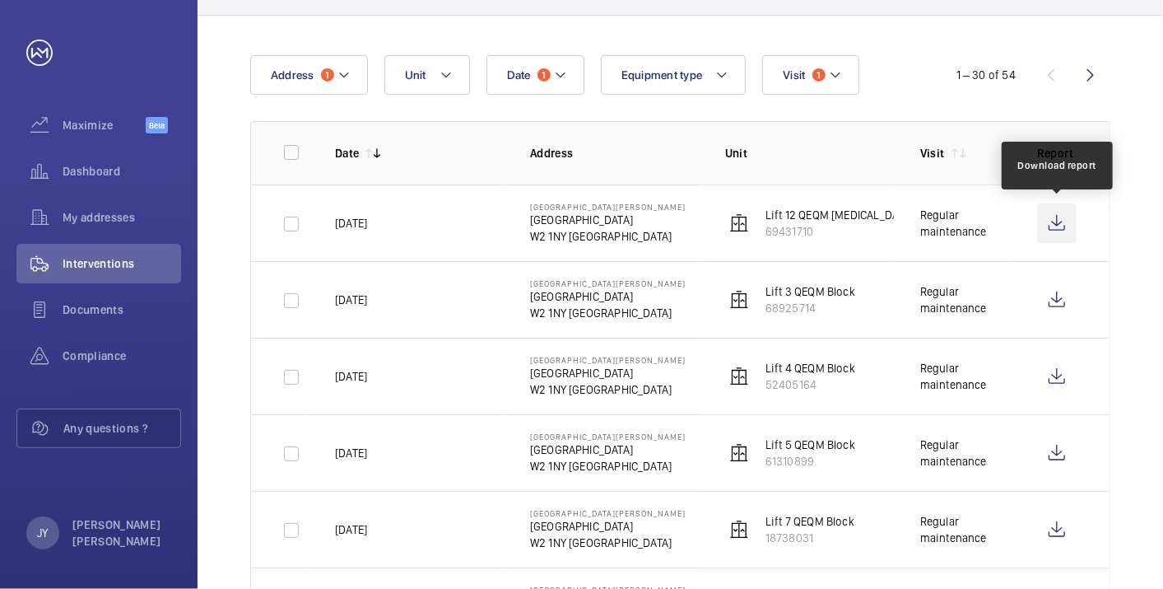
click at [1060, 226] on wm-front-icon-button at bounding box center [1057, 223] width 40 height 40
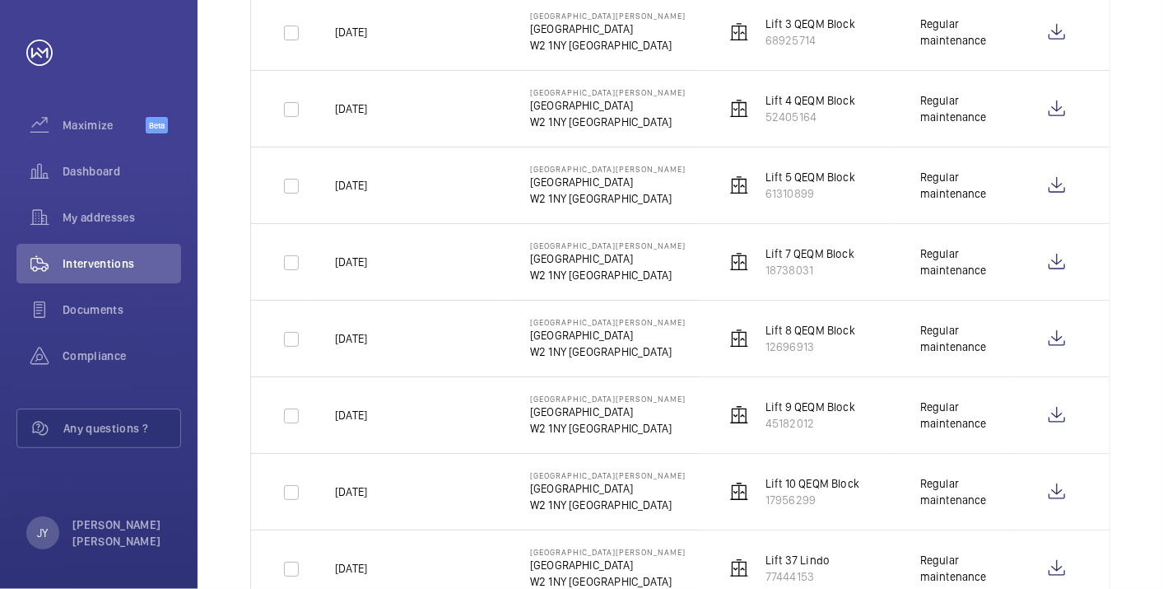
scroll to position [408, 0]
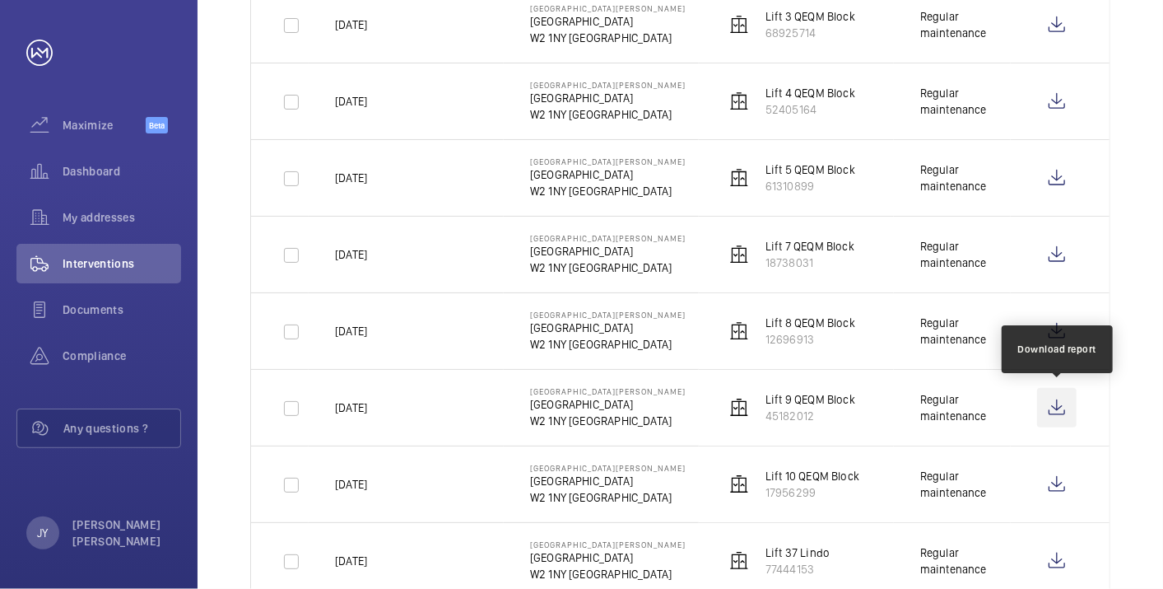
click at [1065, 403] on wm-front-icon-button at bounding box center [1057, 408] width 40 height 40
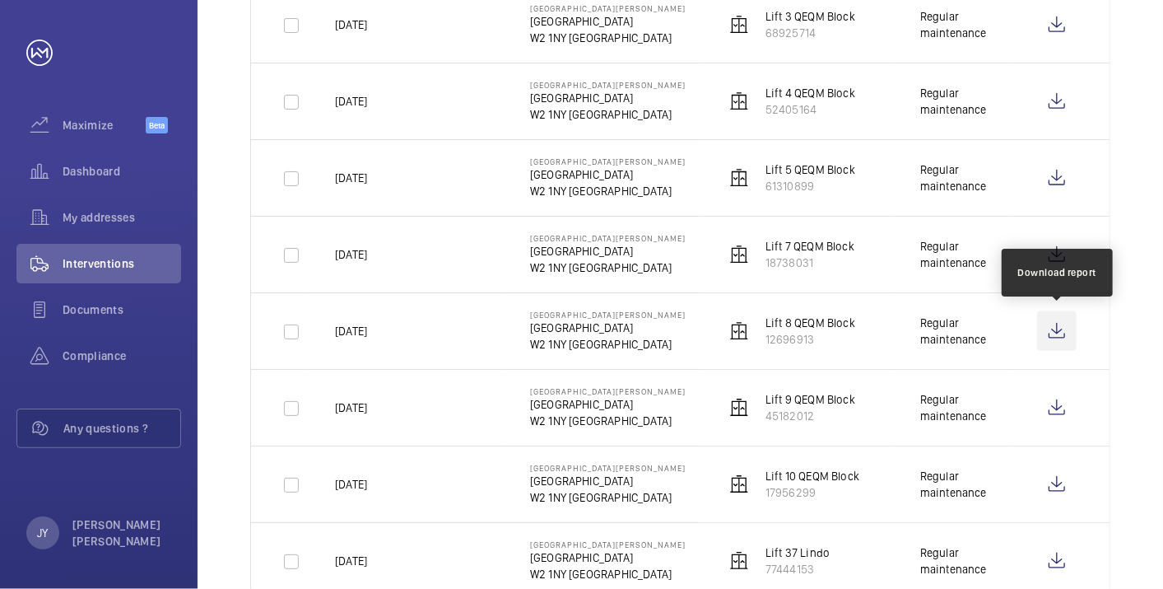
click at [1060, 329] on wm-front-icon-button at bounding box center [1057, 331] width 40 height 40
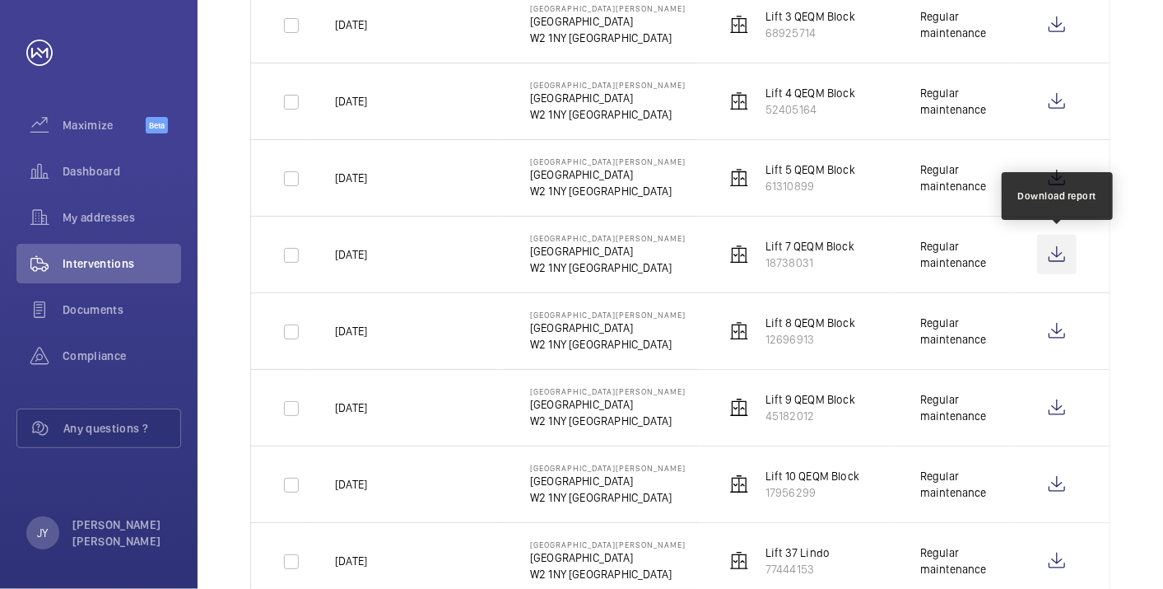
click at [1064, 247] on wm-front-icon-button at bounding box center [1057, 255] width 40 height 40
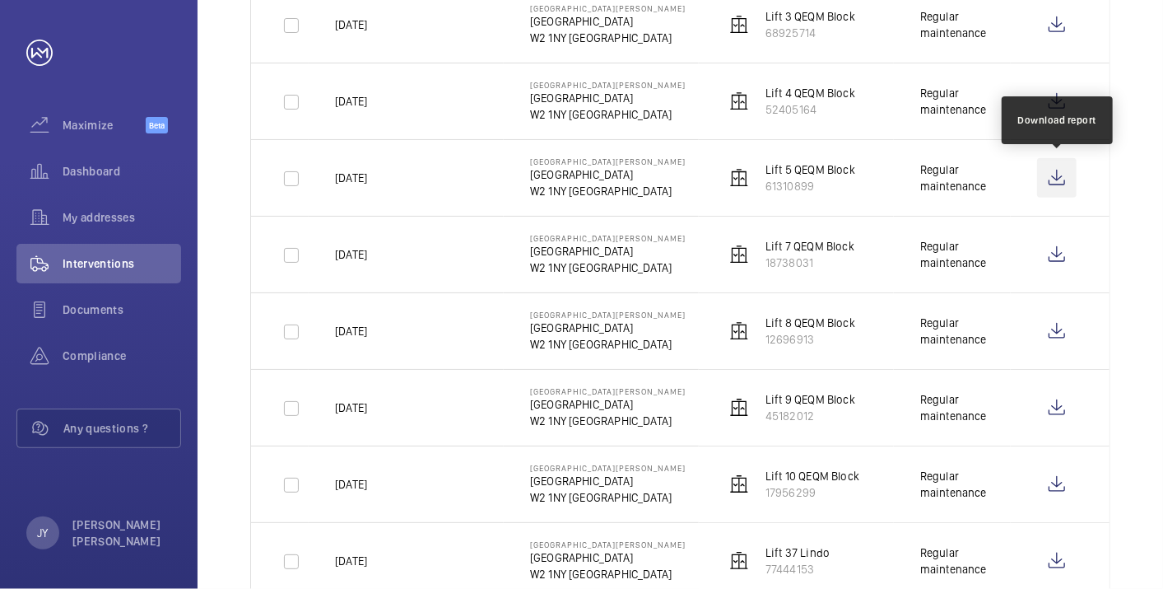
click at [1057, 175] on wm-front-icon-button at bounding box center [1057, 178] width 40 height 40
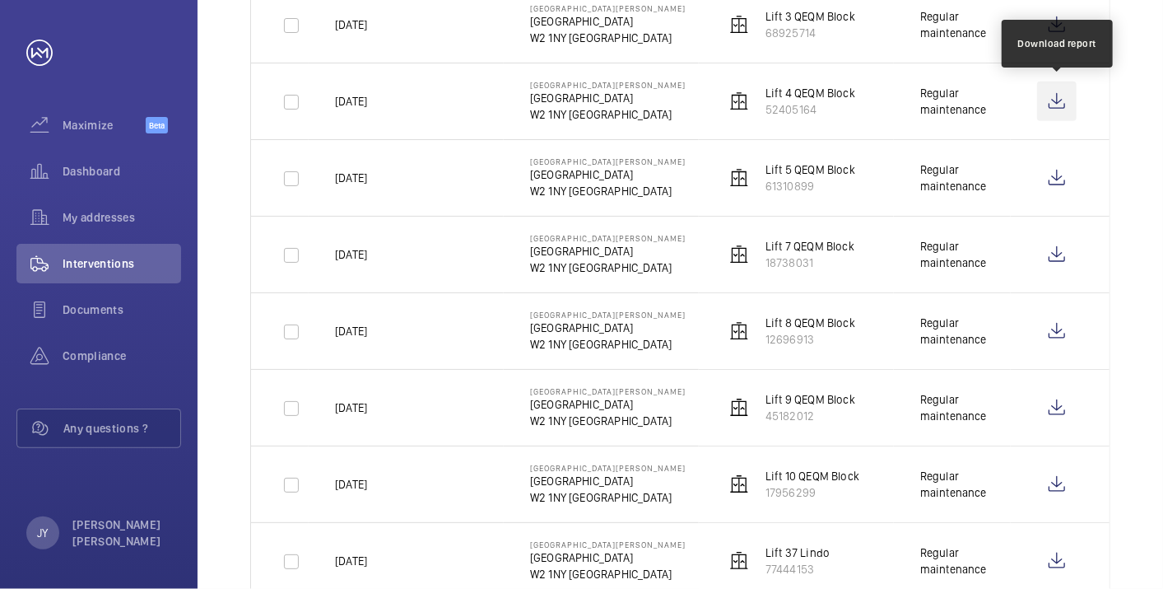
click at [1070, 94] on wm-front-icon-button at bounding box center [1057, 101] width 40 height 40
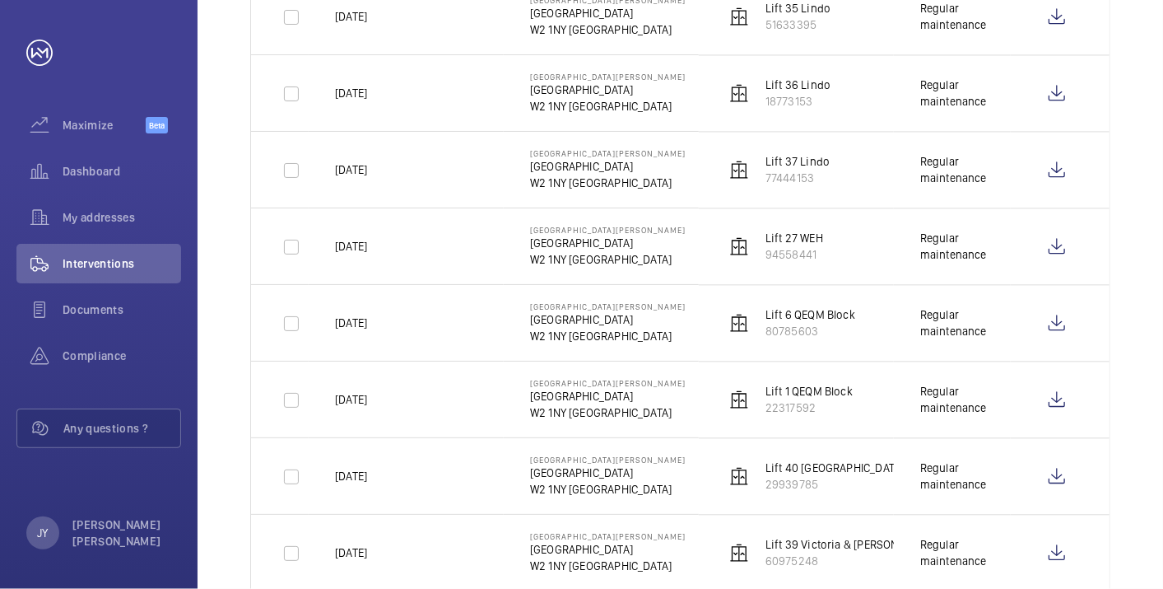
scroll to position [2055, 0]
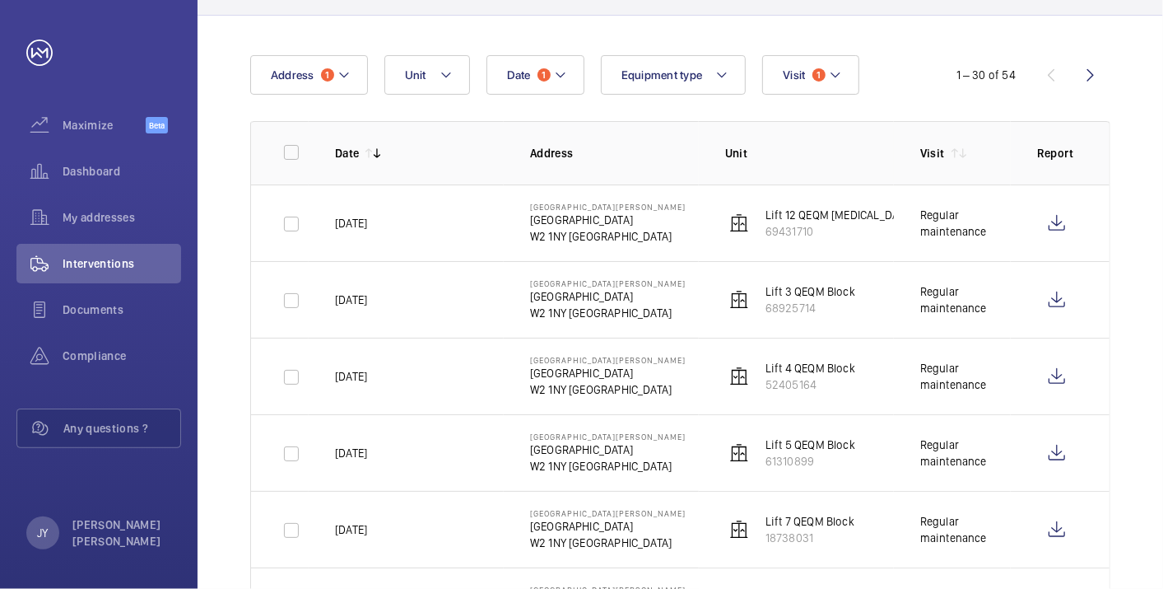
click at [1101, 72] on wm-front-icon-button at bounding box center [1091, 75] width 40 height 40
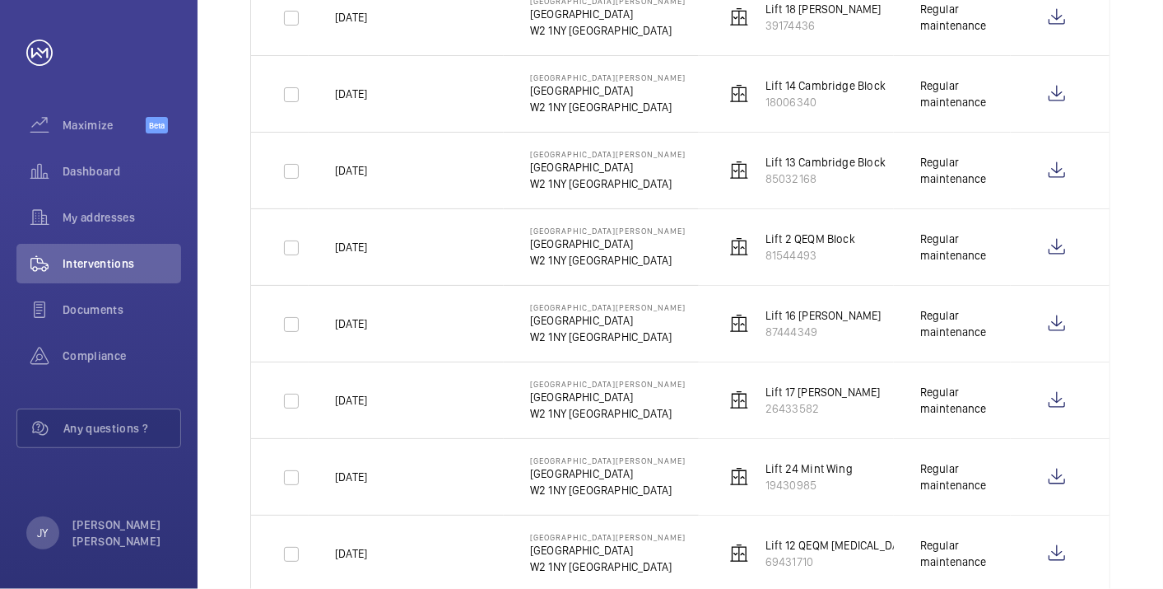
scroll to position [956, 0]
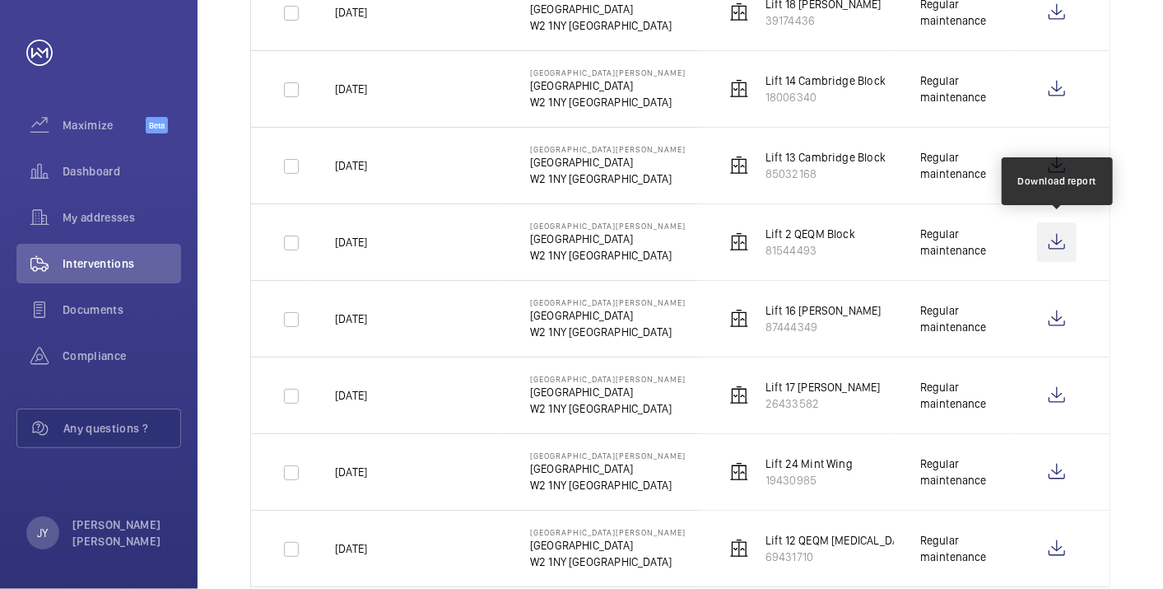
click at [1065, 230] on wm-front-icon-button at bounding box center [1057, 242] width 40 height 40
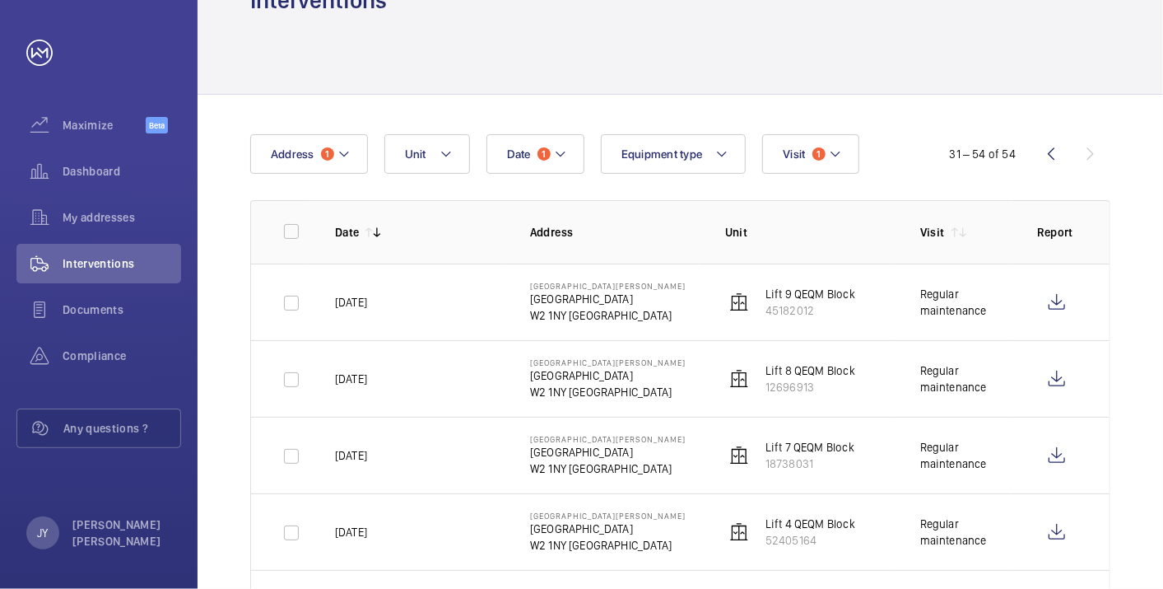
scroll to position [0, 0]
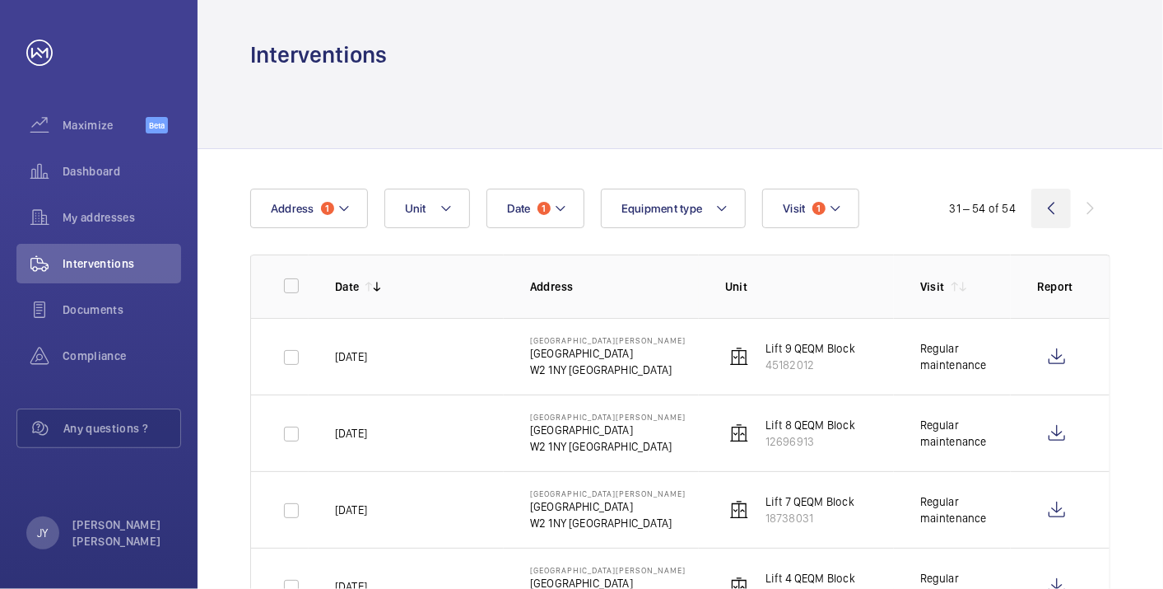
click at [1044, 221] on wm-front-icon-button at bounding box center [1051, 208] width 40 height 40
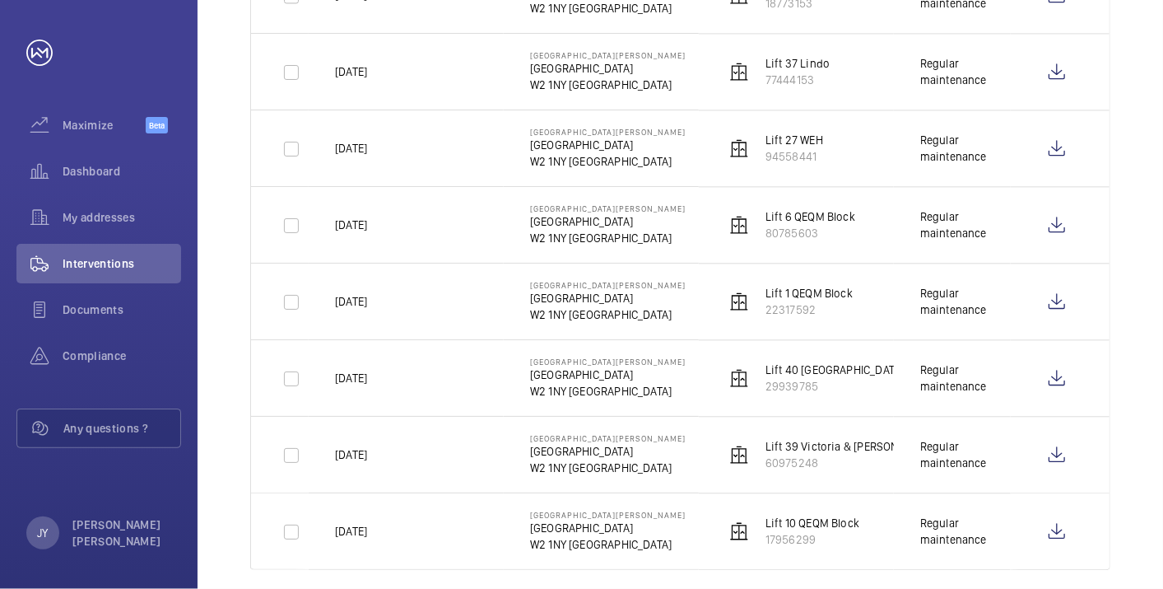
scroll to position [2055, 0]
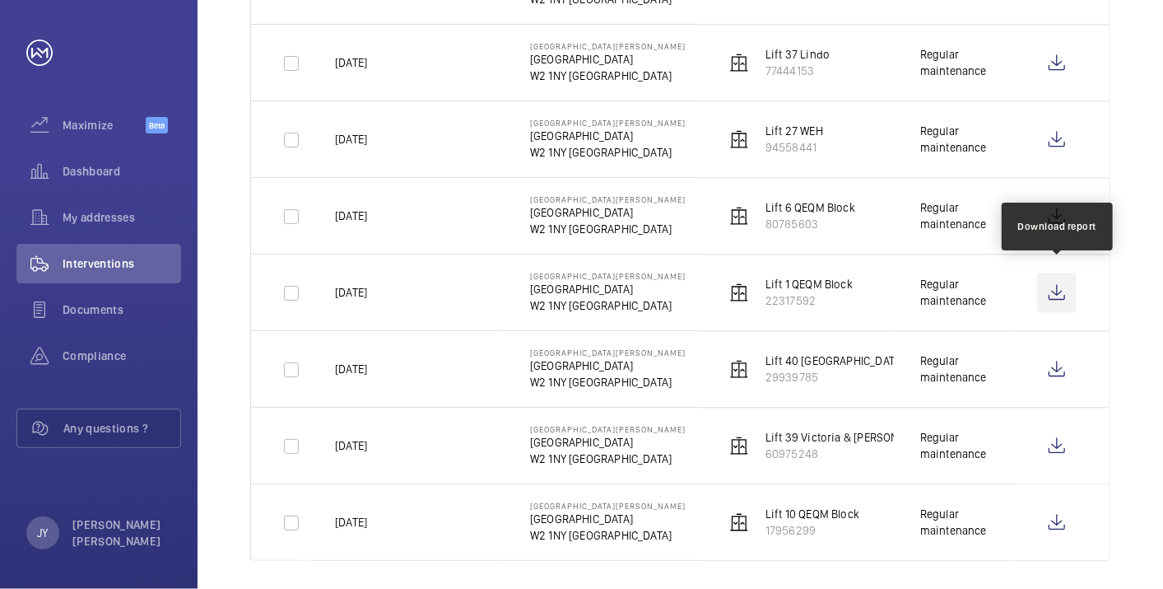
click at [1058, 291] on wm-front-icon-button at bounding box center [1057, 292] width 40 height 40
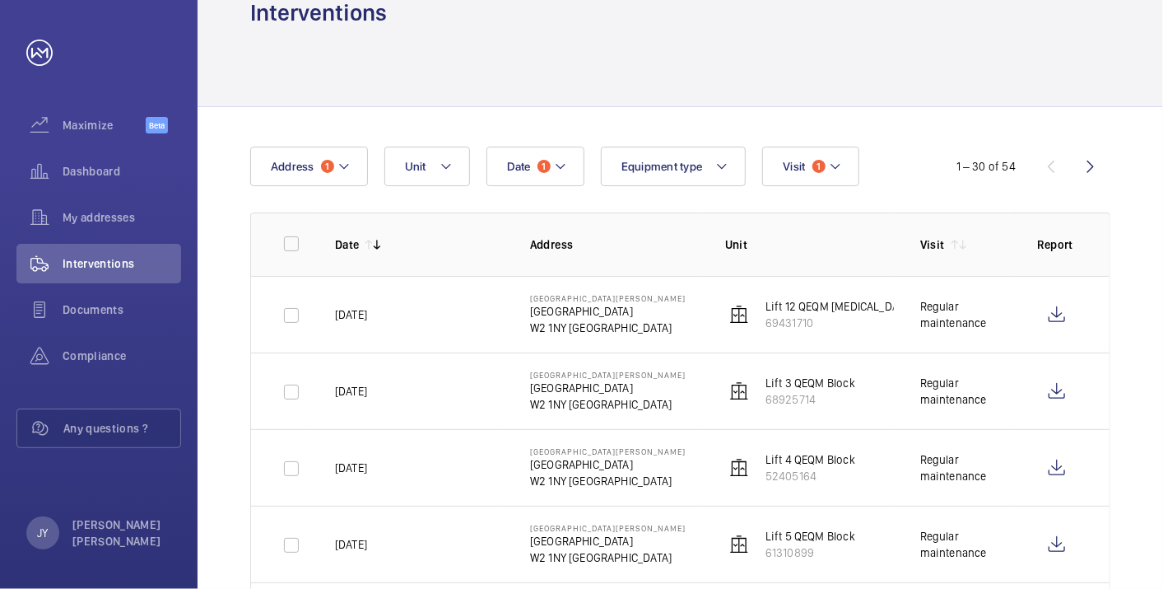
scroll to position [0, 0]
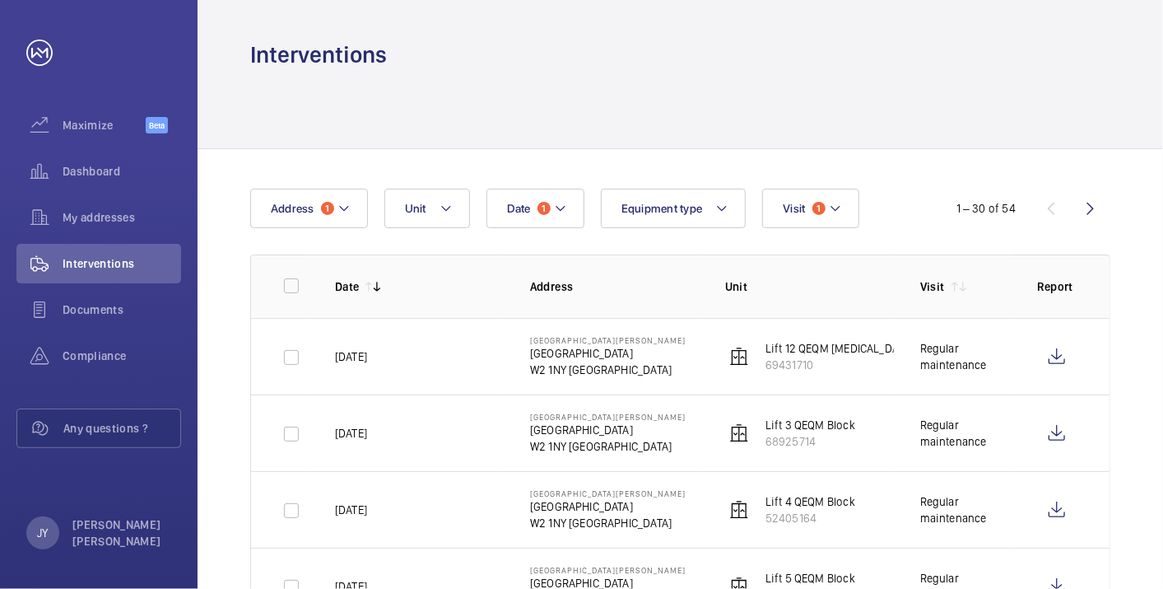
click at [1103, 205] on wm-front-icon-button at bounding box center [1091, 208] width 40 height 40
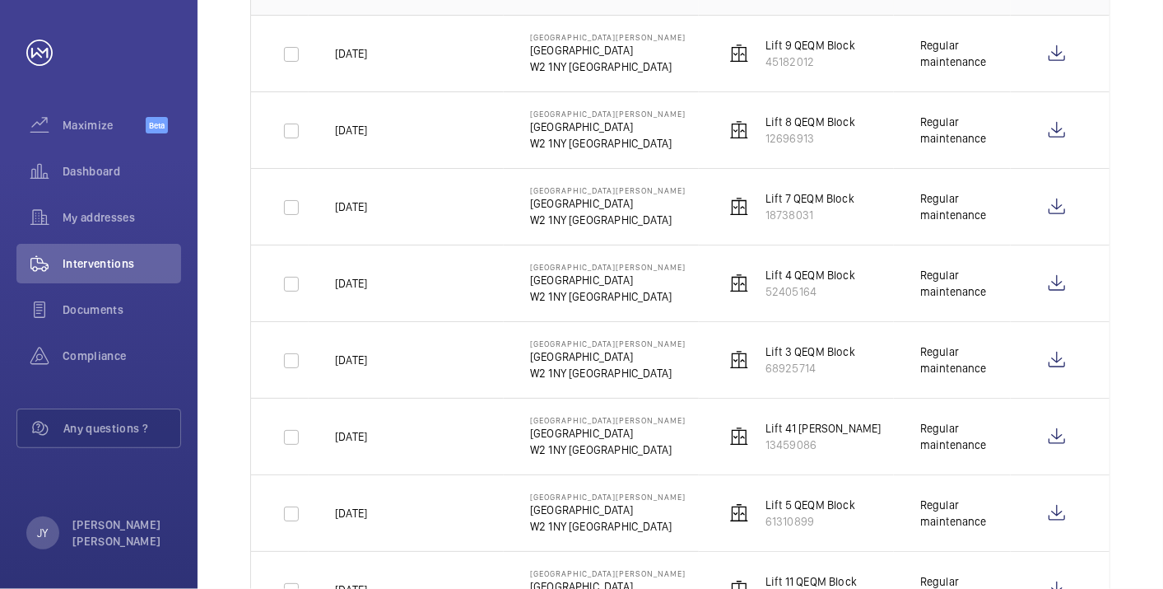
scroll to position [457, 0]
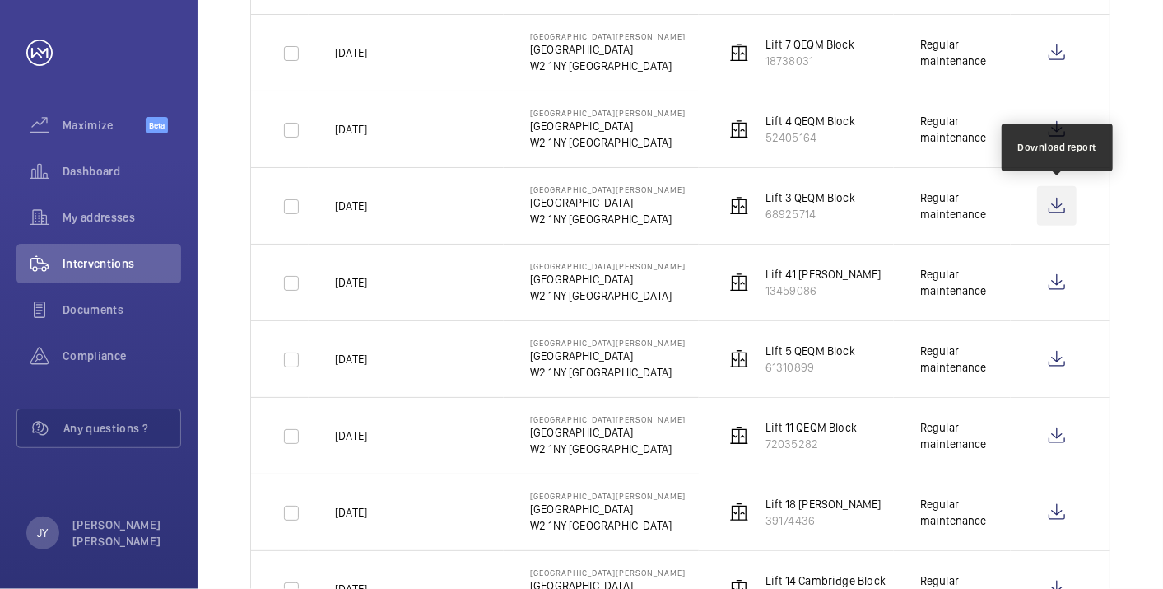
click at [1057, 200] on wm-front-icon-button at bounding box center [1057, 206] width 40 height 40
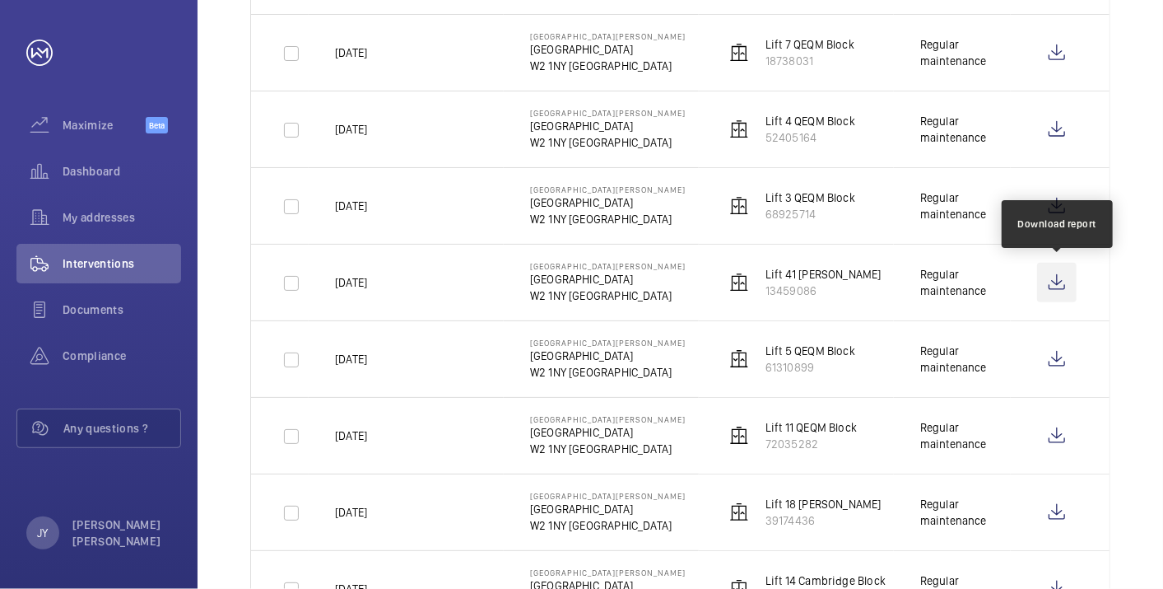
click at [1041, 286] on wm-front-icon-button at bounding box center [1057, 283] width 40 height 40
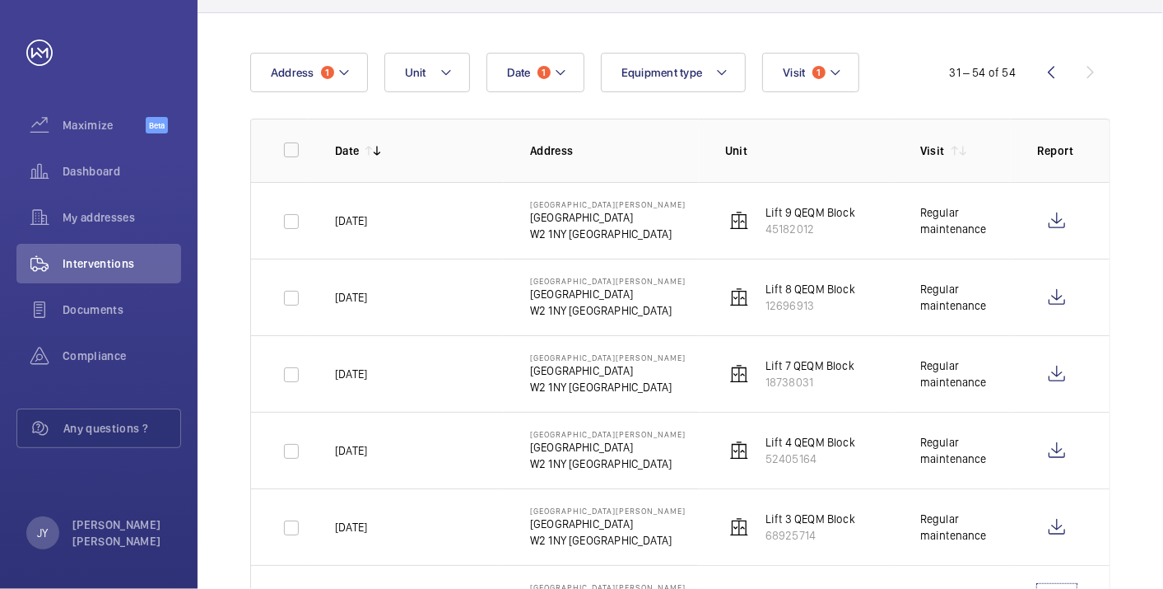
scroll to position [133, 0]
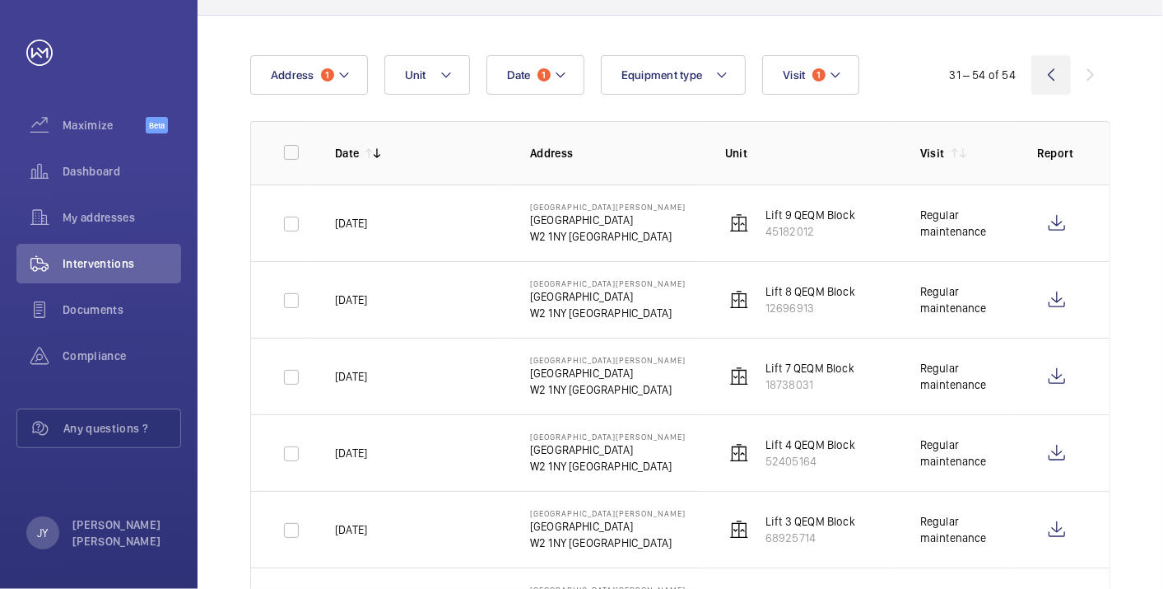
click at [1044, 71] on wm-front-icon-button at bounding box center [1051, 75] width 40 height 40
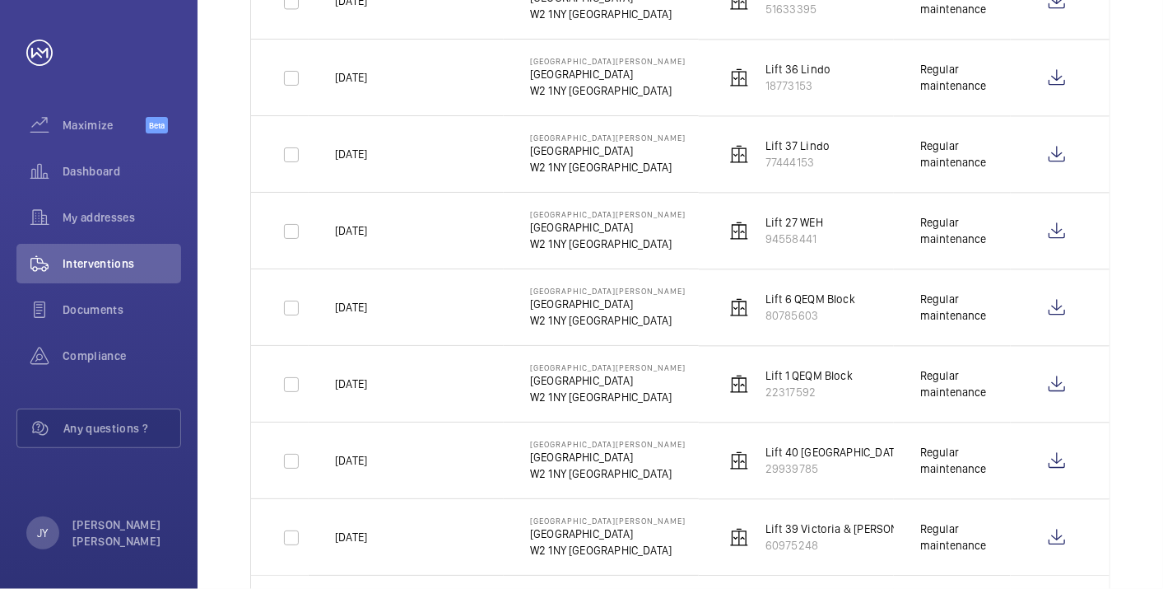
scroll to position [2055, 0]
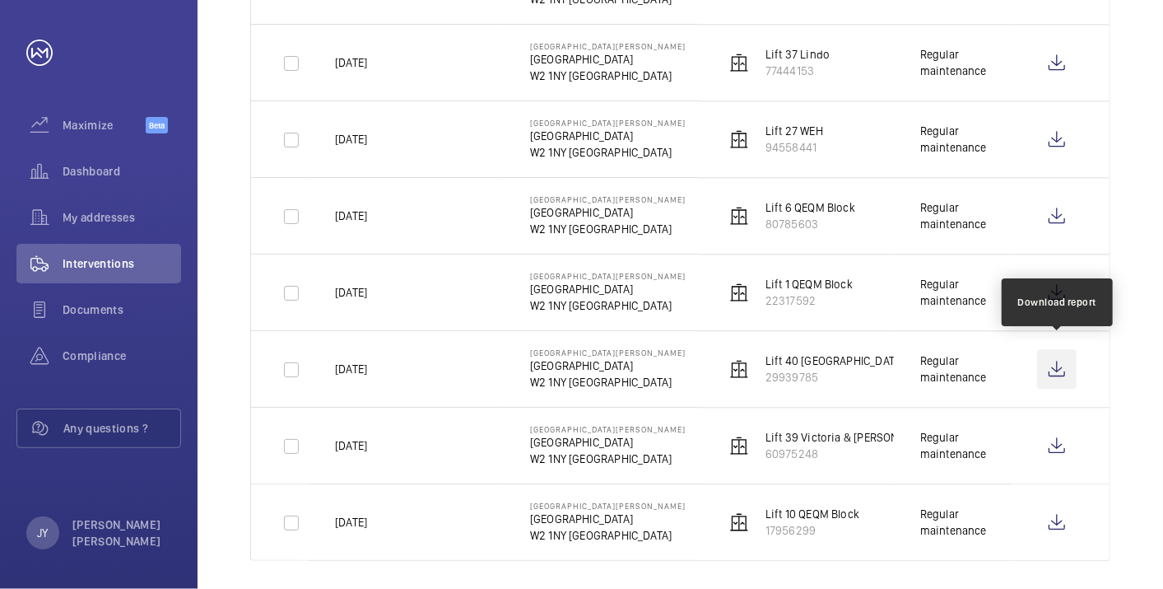
click at [1059, 363] on wm-front-icon-button at bounding box center [1057, 369] width 40 height 40
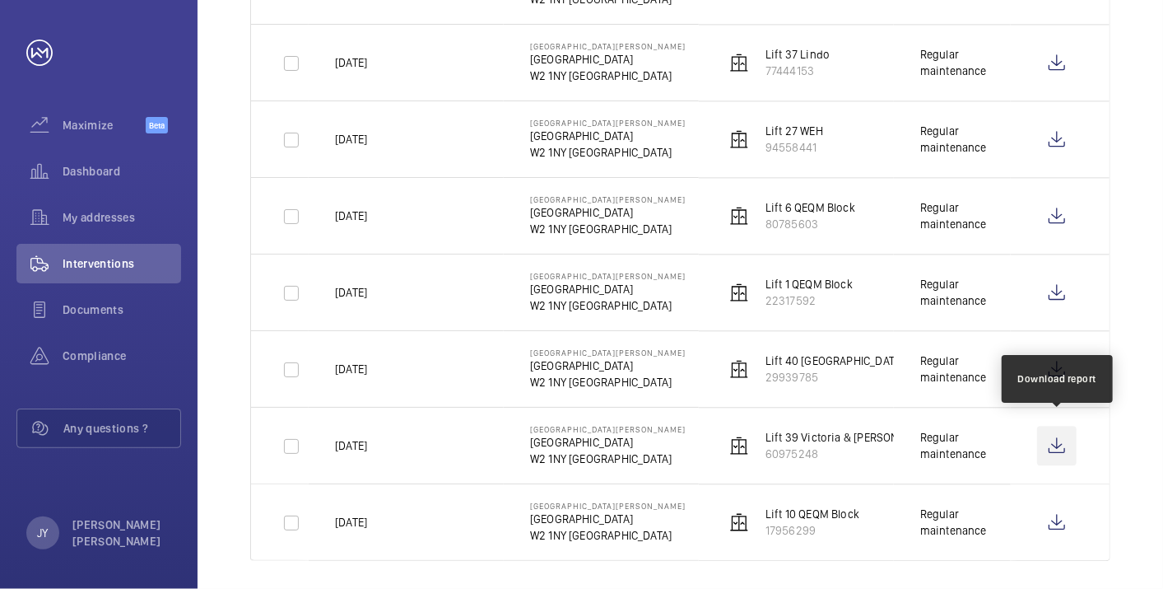
click at [1052, 429] on wm-front-icon-button at bounding box center [1057, 446] width 40 height 40
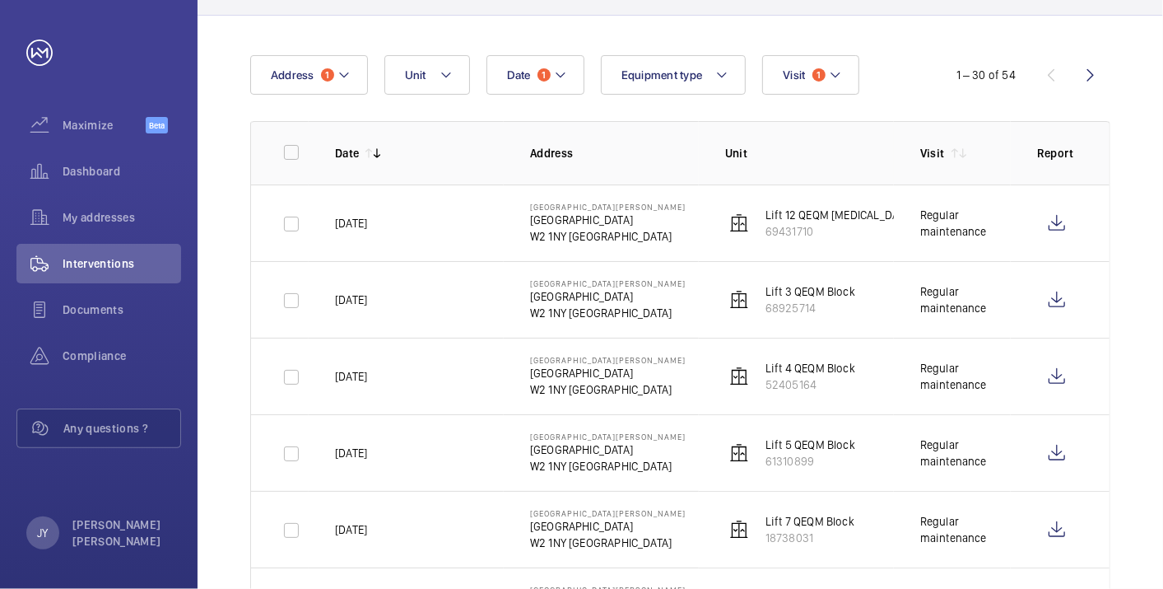
scroll to position [0, 0]
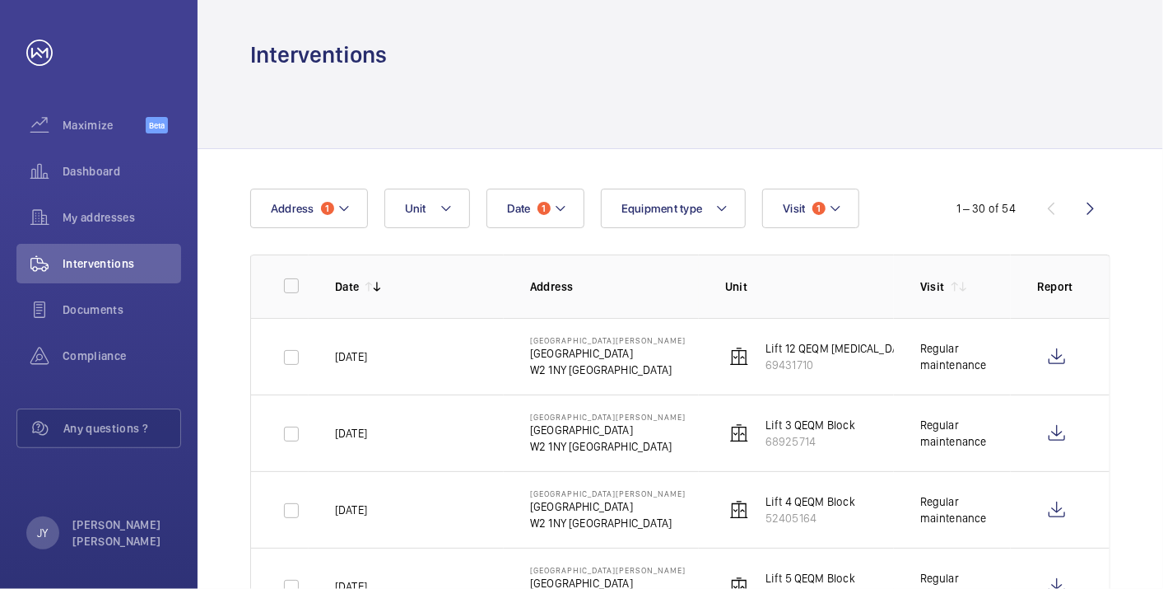
click at [1098, 198] on wm-front-icon-button at bounding box center [1091, 208] width 40 height 40
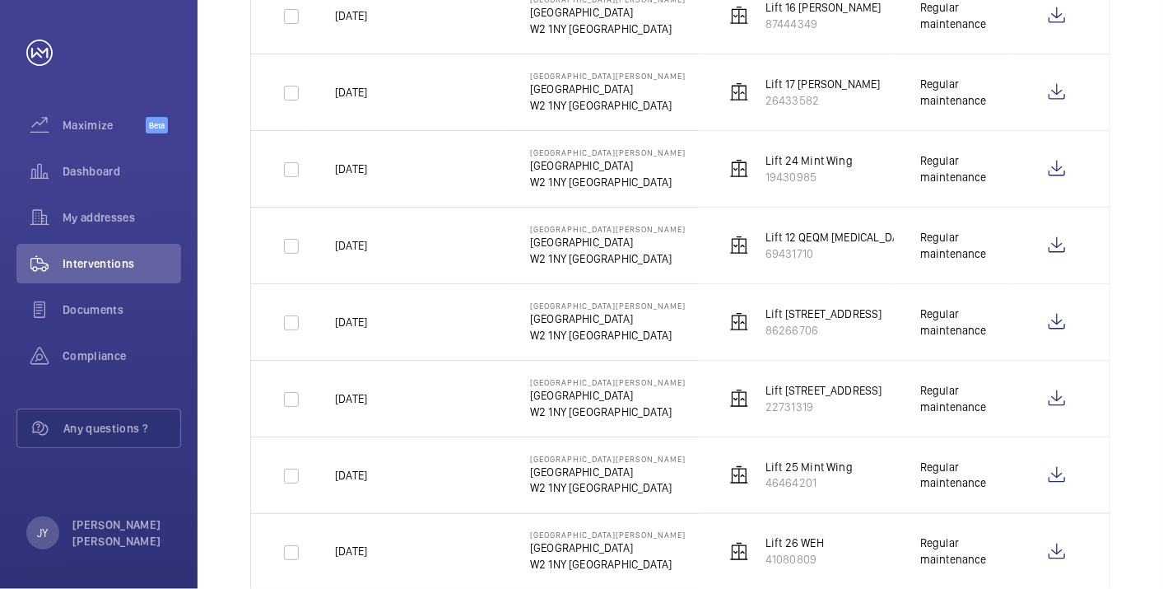
scroll to position [1231, 0]
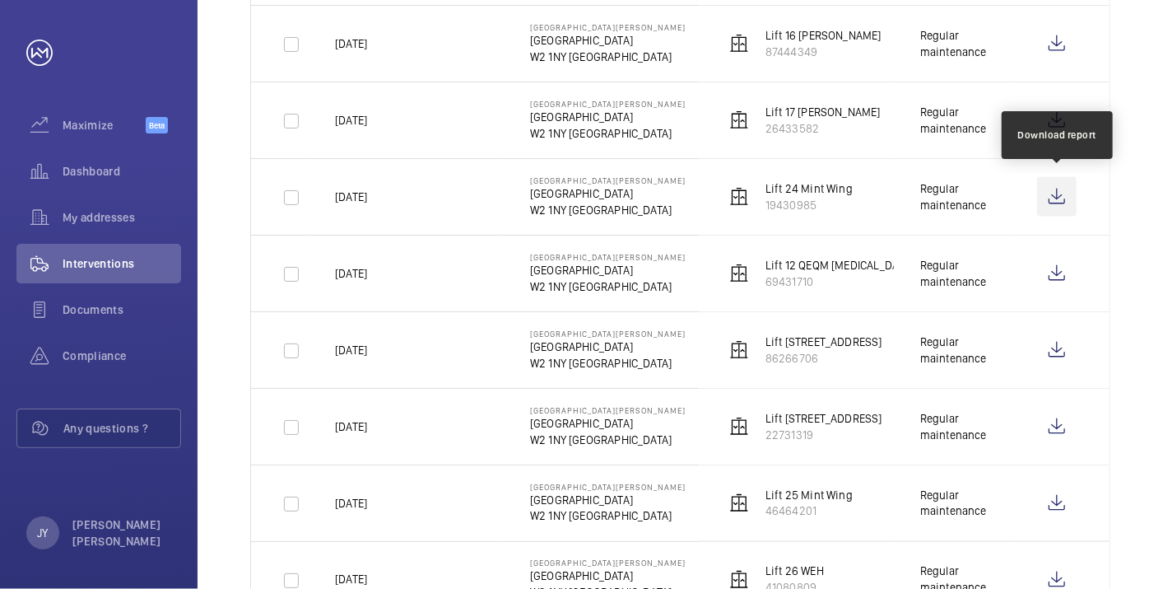
click at [1042, 189] on wm-front-icon-button at bounding box center [1057, 197] width 40 height 40
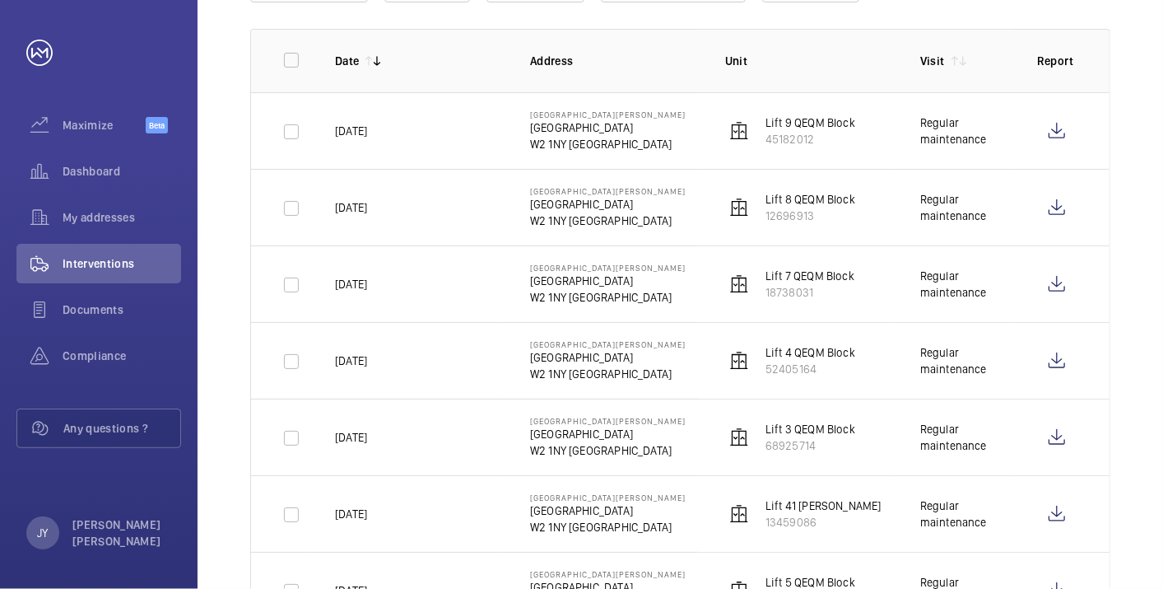
scroll to position [133, 0]
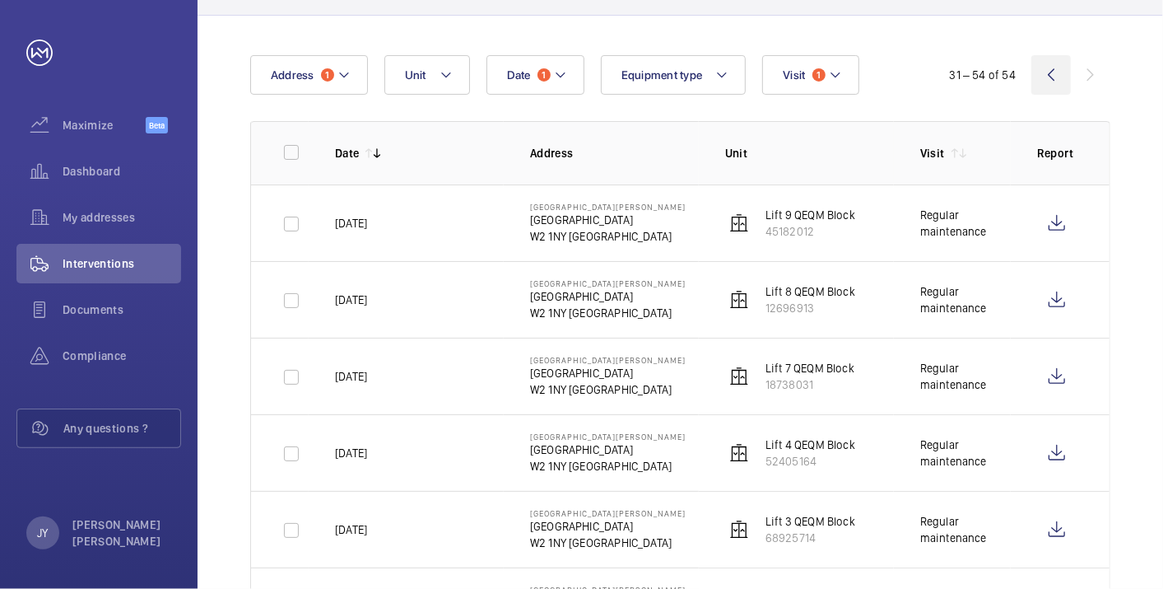
click at [1047, 73] on wm-front-icon-button at bounding box center [1051, 75] width 40 height 40
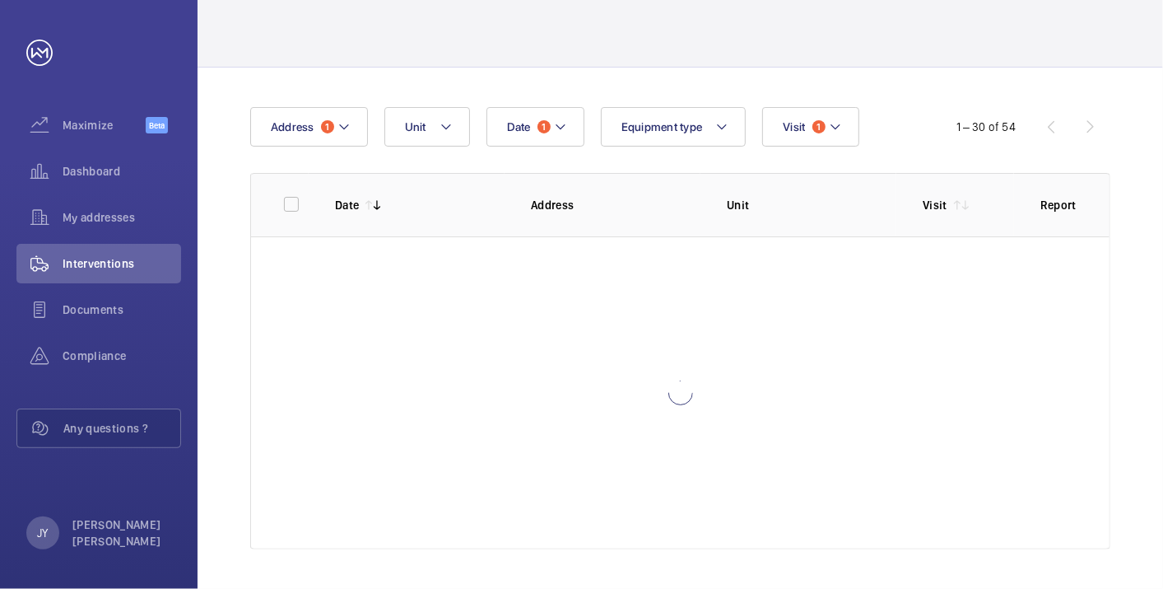
scroll to position [81, 0]
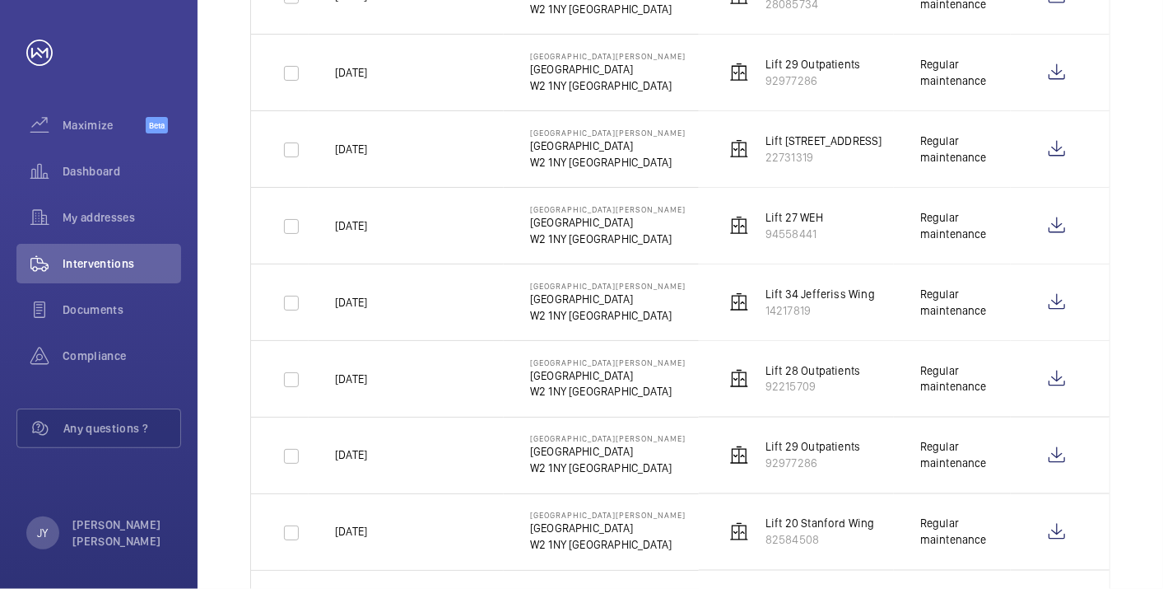
scroll to position [1414, 0]
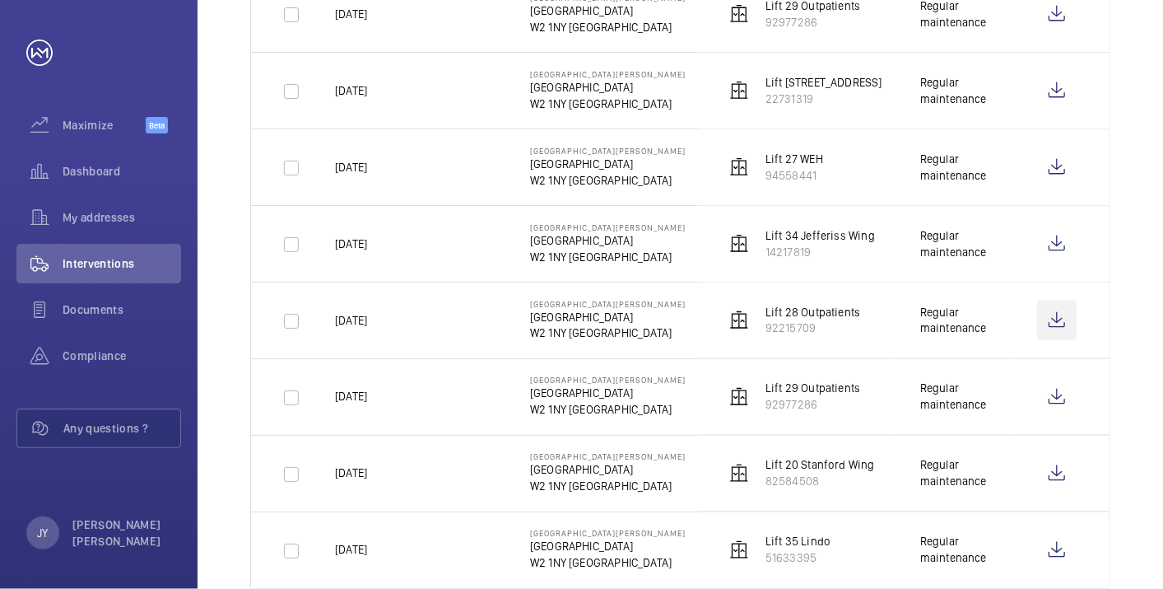
click at [1045, 314] on wm-front-icon-button at bounding box center [1057, 320] width 40 height 40
click at [1059, 397] on wm-front-icon-button at bounding box center [1057, 397] width 40 height 40
